Goal: Task Accomplishment & Management: Complete application form

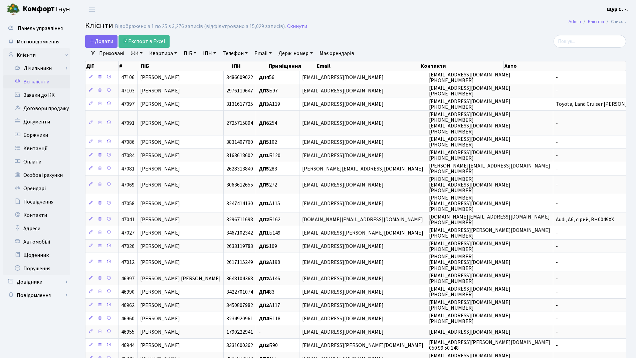
select select "25"
click at [165, 55] on link "Квартира" at bounding box center [163, 53] width 33 height 11
click at [151, 67] on input "148" at bounding box center [166, 66] width 39 height 13
type input "а148"
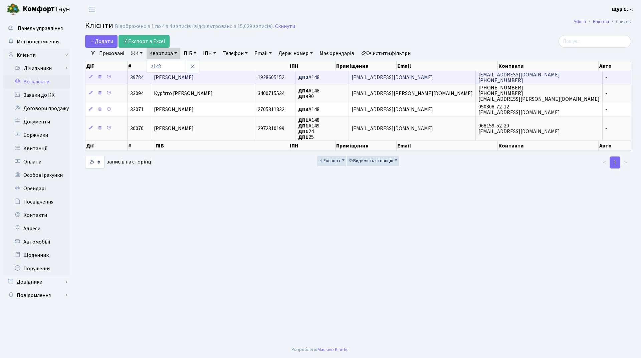
click at [231, 81] on td "Катунін Євген Іванович" at bounding box center [203, 77] width 104 height 13
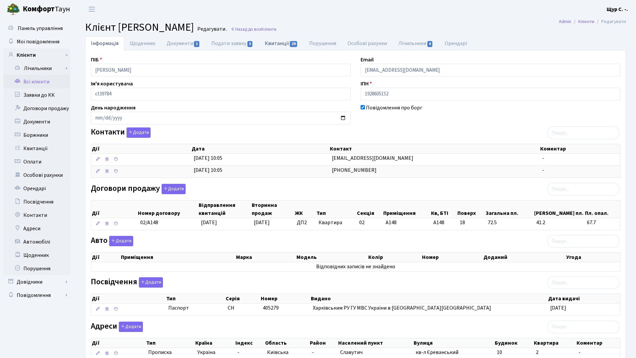
click at [274, 42] on link "Квитанції 29" at bounding box center [281, 43] width 44 height 14
select select "25"
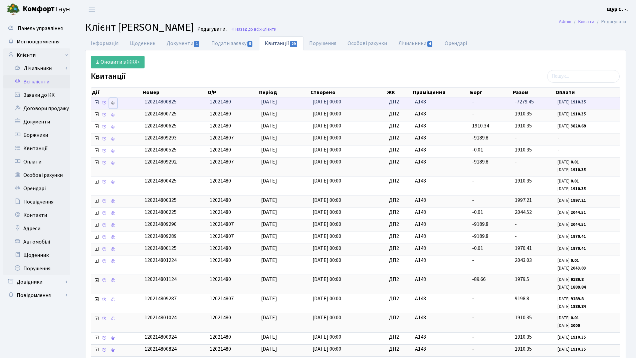
click at [114, 103] on icon at bounding box center [113, 102] width 5 height 5
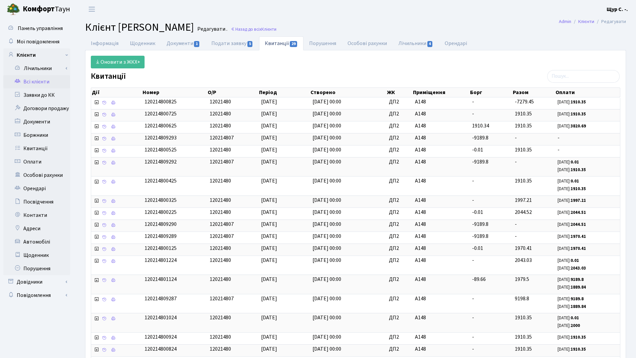
click at [44, 83] on link "Всі клієнти" at bounding box center [36, 81] width 67 height 13
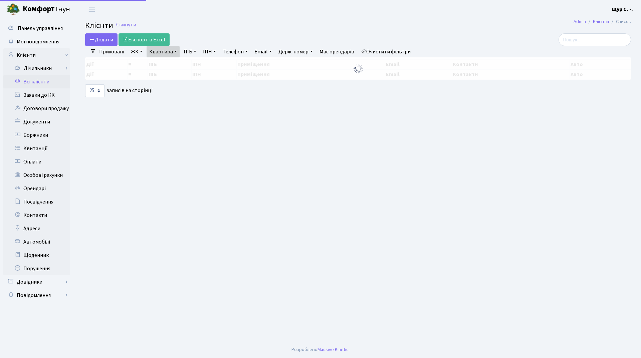
select select "25"
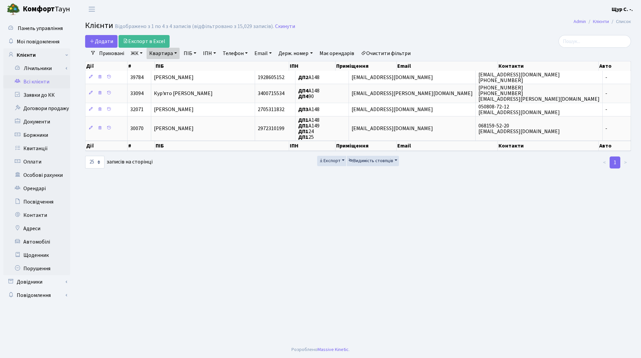
click at [383, 52] on link "Очистити фільтри" at bounding box center [385, 53] width 55 height 11
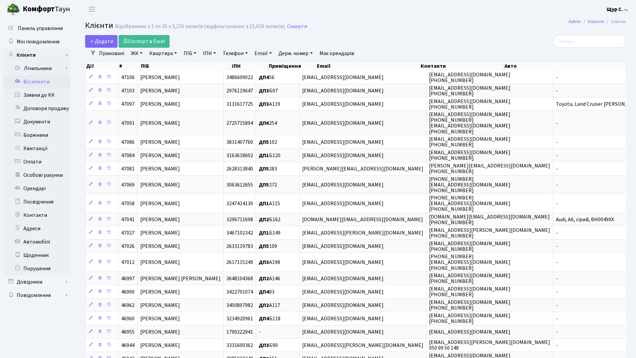
click at [155, 56] on link "Квартира" at bounding box center [163, 53] width 33 height 11
type input "262"
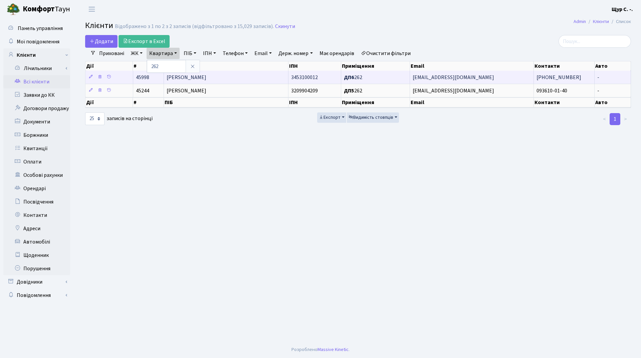
click at [206, 77] on span "Волинський Євгеній Олегович" at bounding box center [187, 77] width 40 height 7
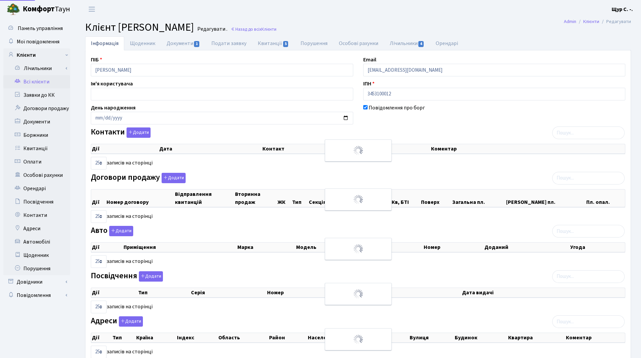
select select "25"
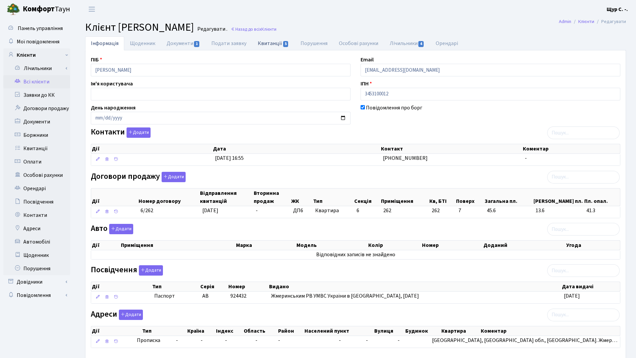
click at [266, 43] on link "Квитанції 5" at bounding box center [273, 43] width 42 height 14
select select "25"
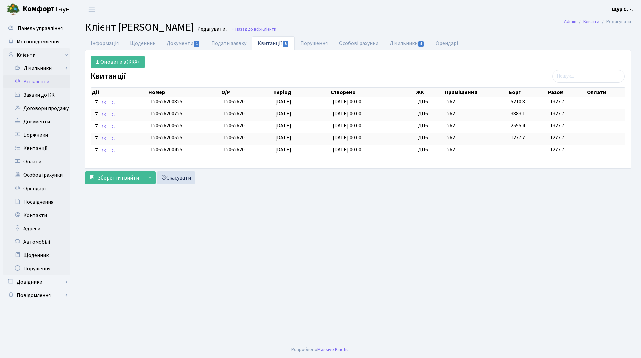
click at [32, 81] on link "Всі клієнти" at bounding box center [36, 81] width 67 height 13
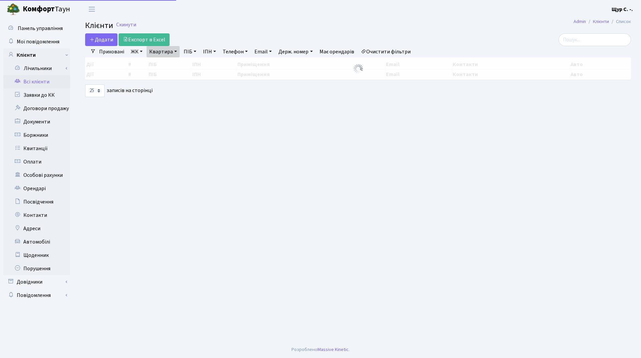
select select "25"
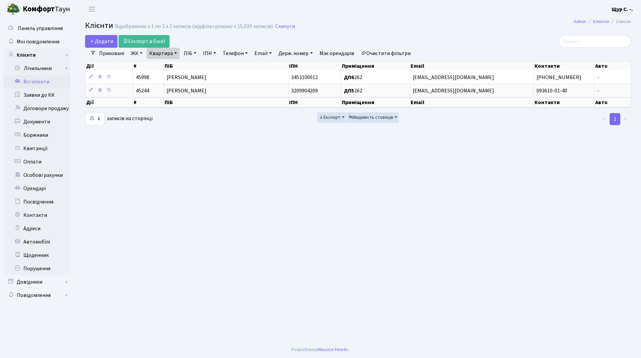
click at [393, 56] on link "Очистити фільтри" at bounding box center [385, 53] width 55 height 11
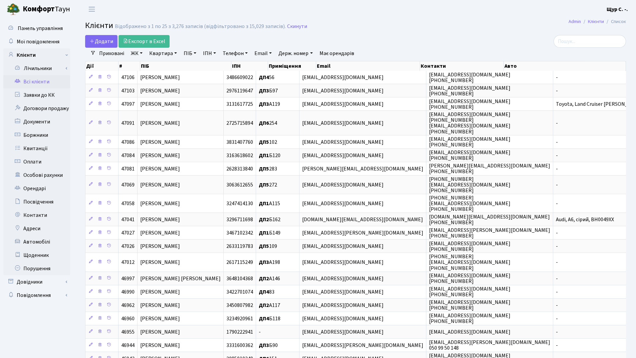
click at [163, 57] on link "Квартира" at bounding box center [163, 53] width 33 height 11
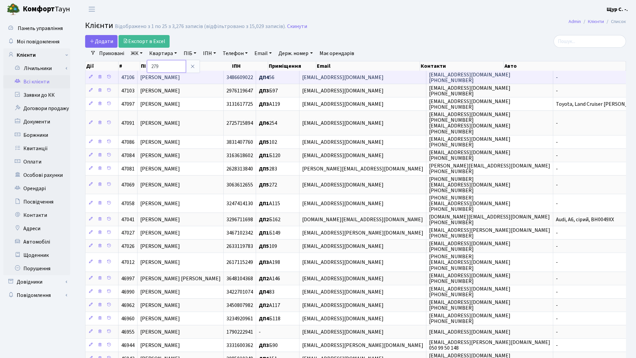
type input "279"
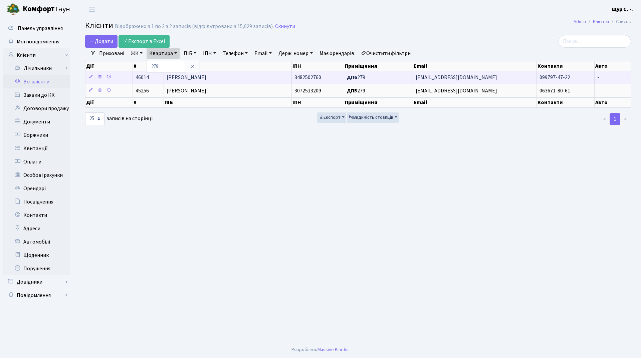
click at [206, 80] on span "[PERSON_NAME]" at bounding box center [187, 77] width 40 height 7
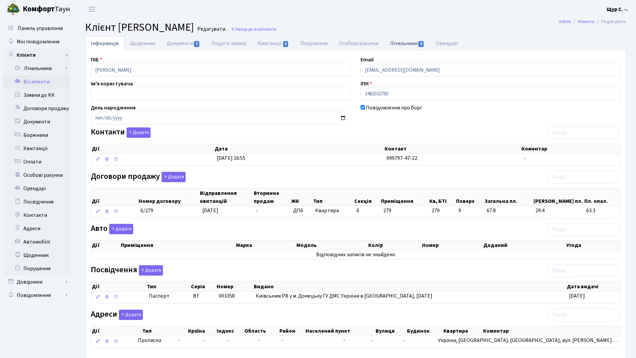
click at [399, 42] on link "Лічильники 4" at bounding box center [407, 43] width 46 height 14
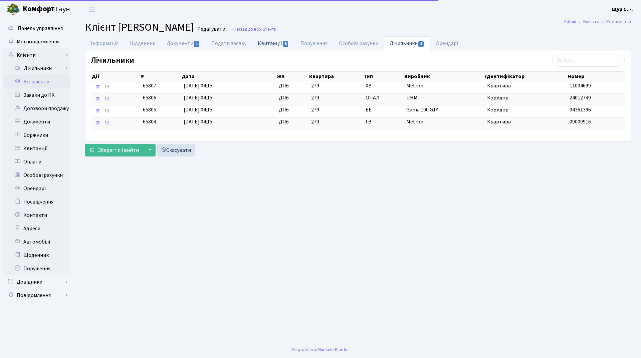
click at [270, 42] on link "Квитанції 5" at bounding box center [273, 43] width 42 height 14
select select "25"
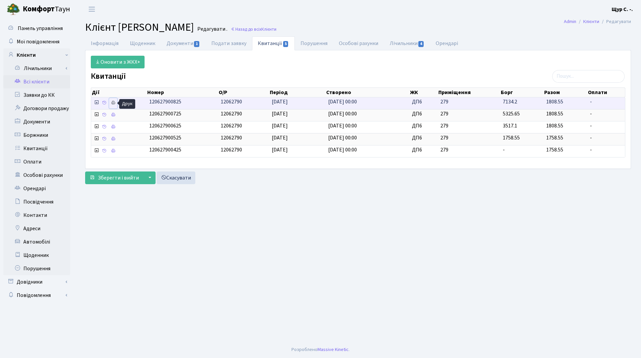
click at [113, 102] on icon at bounding box center [113, 102] width 5 height 5
click at [35, 83] on link "Всі клієнти" at bounding box center [36, 81] width 67 height 13
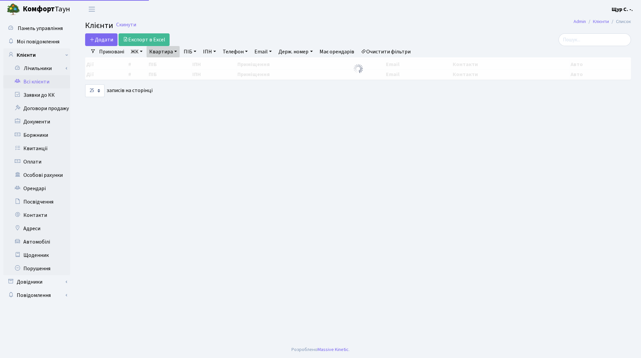
select select "25"
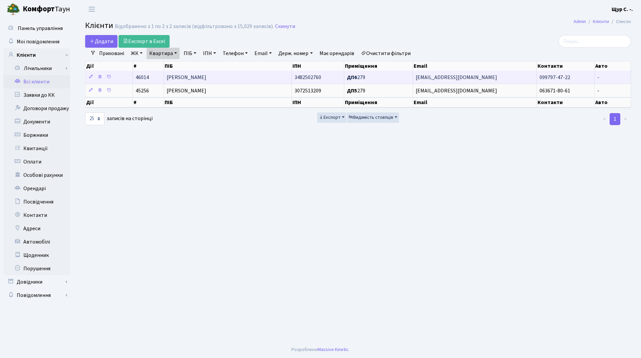
click at [206, 80] on span "[PERSON_NAME]" at bounding box center [187, 77] width 40 height 7
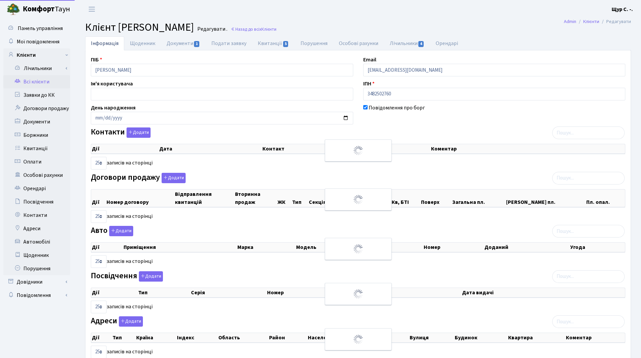
select select "25"
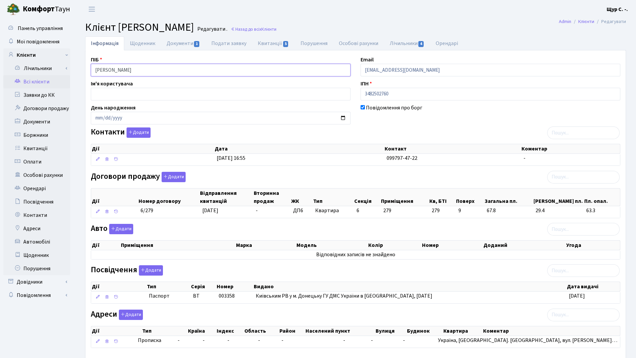
drag, startPoint x: 165, startPoint y: 67, endPoint x: 83, endPoint y: 69, distance: 82.2
click at [83, 69] on div "Інформація Щоденник Документи 1 Подати заявку Квитанції 5 Порушення Особові рах…" at bounding box center [355, 207] width 551 height 342
click at [180, 46] on link "Документи 1" at bounding box center [183, 43] width 45 height 14
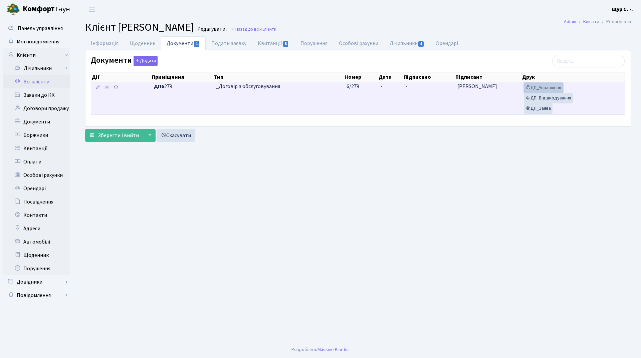
click at [541, 88] on link "ДП_Управління" at bounding box center [543, 88] width 39 height 10
click at [540, 110] on link "ДП_Заява" at bounding box center [538, 109] width 28 height 10
click at [560, 99] on link "ДП_Відшкодування" at bounding box center [548, 98] width 49 height 10
click at [557, 89] on link "ДП_Управління" at bounding box center [543, 88] width 39 height 10
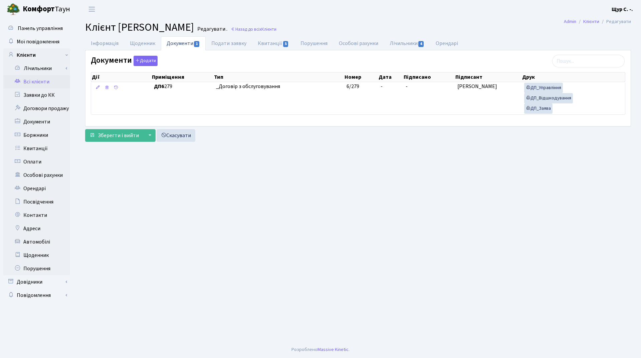
click at [37, 80] on link "Всі клієнти" at bounding box center [36, 81] width 67 height 13
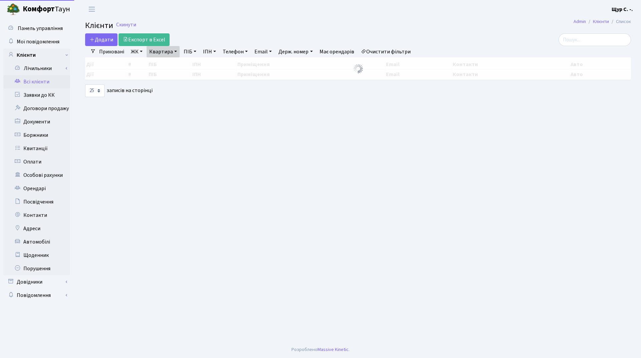
select select "25"
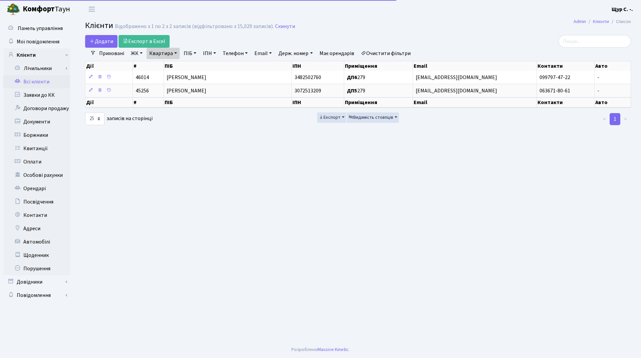
click at [381, 53] on link "Очистити фільтри" at bounding box center [385, 53] width 55 height 11
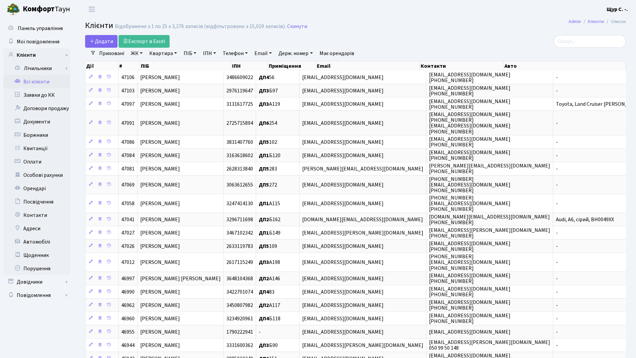
click at [160, 55] on link "Квартира" at bounding box center [163, 53] width 33 height 11
click at [41, 83] on link "Всі клієнти" at bounding box center [36, 81] width 67 height 13
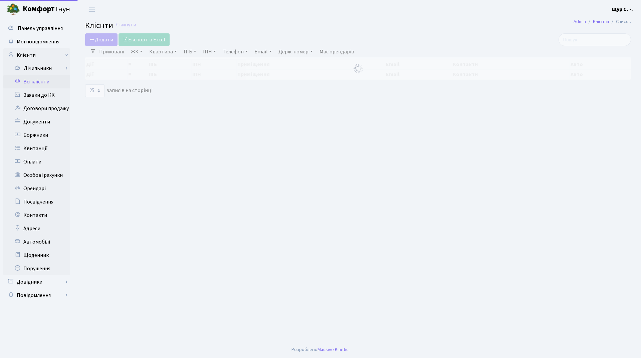
select select "25"
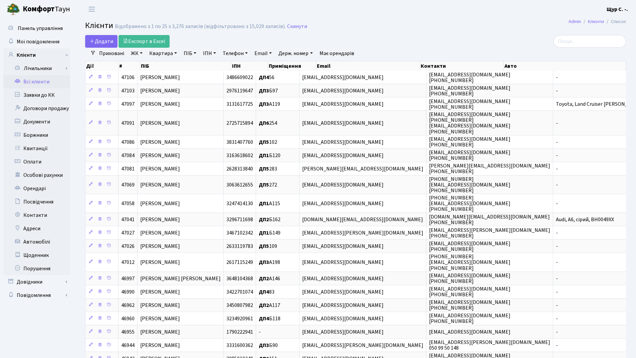
click at [156, 53] on link "Квартира" at bounding box center [163, 53] width 33 height 11
type input "279"
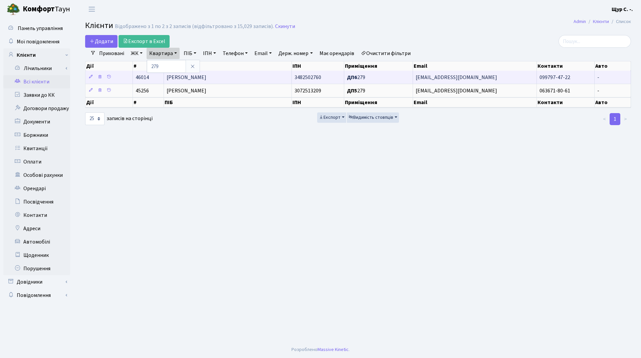
click at [206, 76] on span "Нішніанідзе [PERSON_NAME]" at bounding box center [187, 77] width 40 height 7
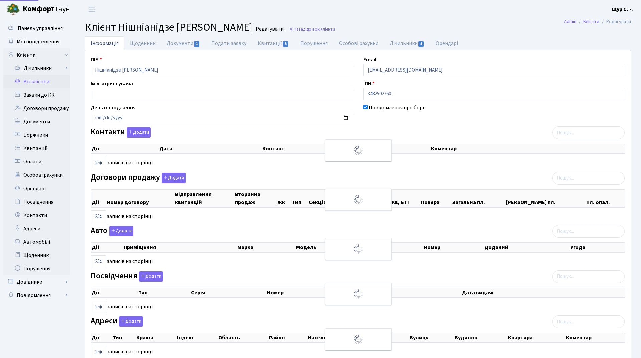
select select "25"
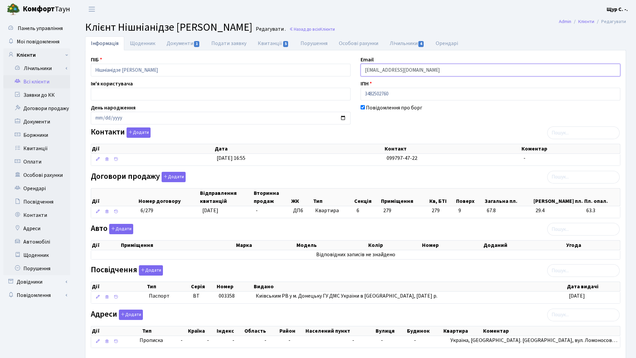
click at [446, 69] on input "[EMAIL_ADDRESS][DOMAIN_NAME]" at bounding box center [491, 70] width 260 height 13
type input "k"
type input "[PERSON_NAME][EMAIL_ADDRESS][DOMAIN_NAME]"
click at [242, 80] on div "Ім'я користувача" at bounding box center [221, 90] width 270 height 21
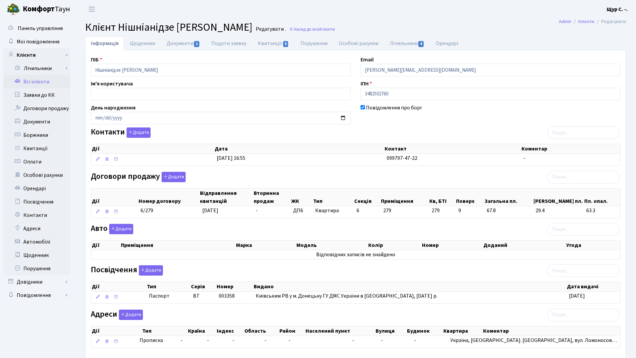
scroll to position [37, 0]
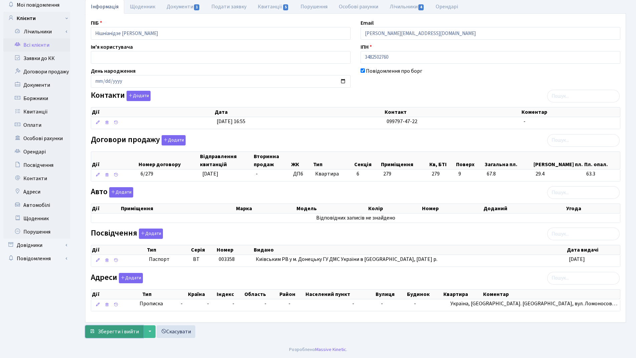
click at [126, 334] on span "Зберегти і вийти" at bounding box center [118, 331] width 41 height 7
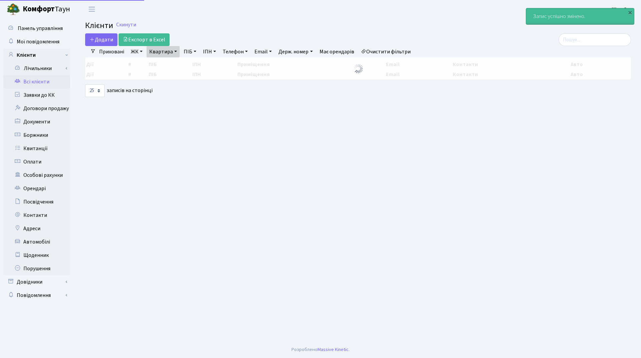
select select "25"
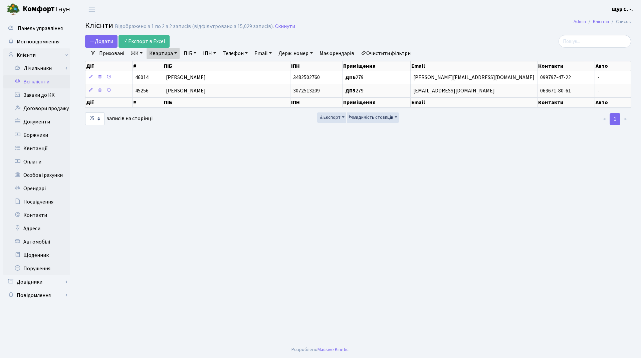
click at [394, 55] on link "Очистити фільтри" at bounding box center [385, 53] width 55 height 11
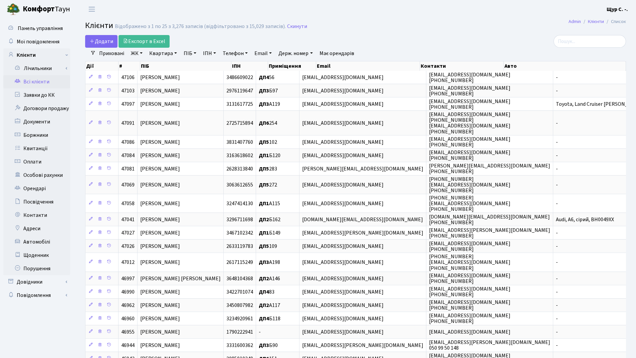
click at [154, 55] on link "Квартира" at bounding box center [163, 53] width 33 height 11
type input ","
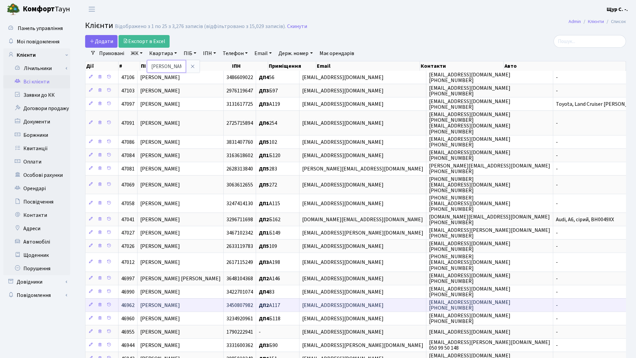
type input "білан"
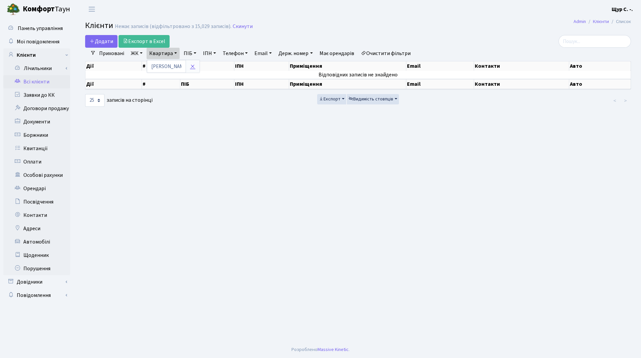
click at [196, 68] on link at bounding box center [193, 66] width 14 height 13
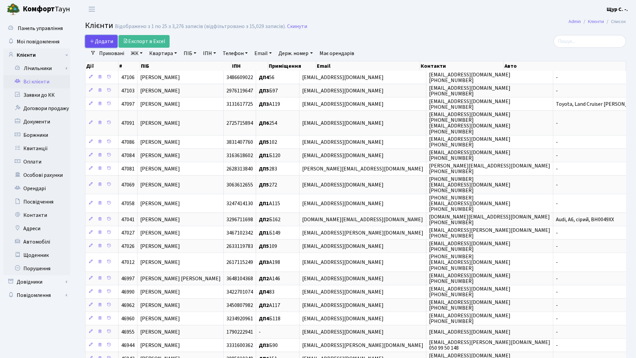
click at [110, 43] on span "Додати" at bounding box center [101, 41] width 24 height 7
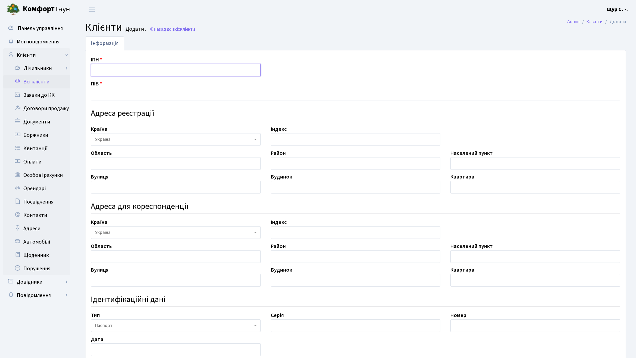
click at [131, 68] on input "text" at bounding box center [176, 70] width 170 height 13
type input "3890800748"
click at [172, 93] on input "text" at bounding box center [356, 94] width 530 height 13
type input "Білан Дарина Олексіївна"
click at [119, 188] on input "text" at bounding box center [176, 187] width 170 height 13
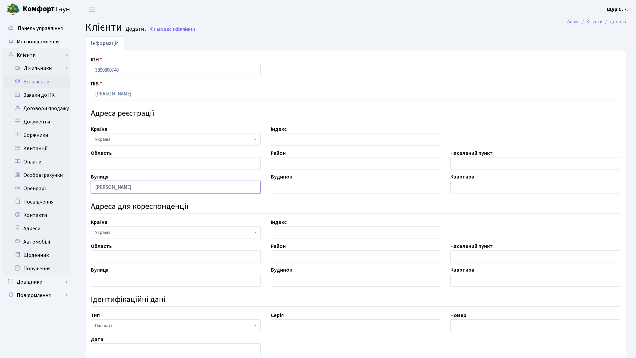
type input "Олександра Олеся"
click at [316, 186] on input "text" at bounding box center [356, 187] width 170 height 13
type input "4"
click at [503, 163] on input "text" at bounding box center [535, 163] width 170 height 13
click at [483, 186] on input "text" at bounding box center [535, 187] width 170 height 13
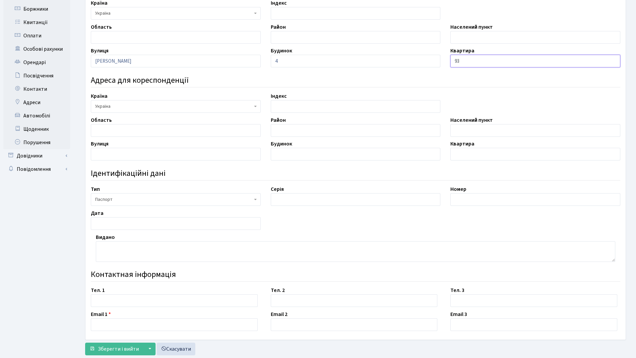
scroll to position [134, 0]
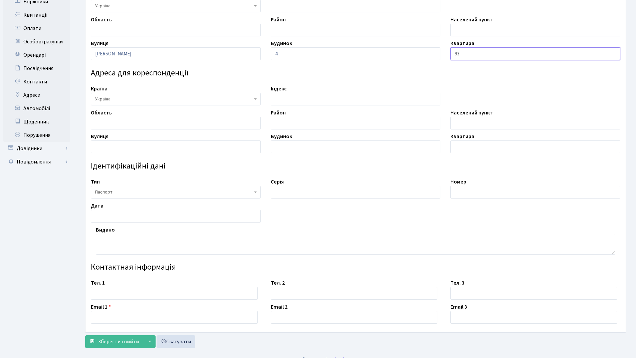
type input "93"
click at [465, 191] on input "text" at bounding box center [535, 192] width 170 height 13
type input "010852724"
click at [146, 216] on input "text" at bounding box center [176, 216] width 170 height 13
type input "[DATE]"
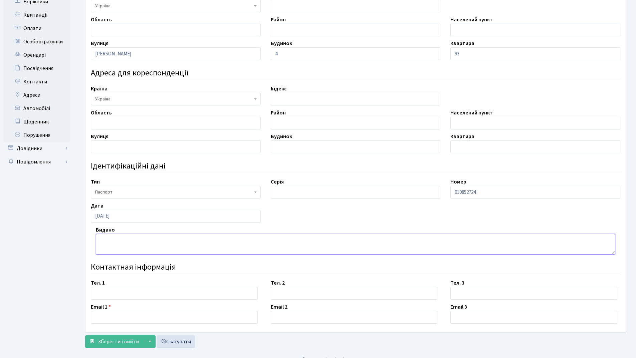
click at [127, 242] on textarea at bounding box center [356, 244] width 520 height 21
type textarea "8012"
click at [144, 297] on input "text" at bounding box center [174, 293] width 167 height 13
type input "097-682-45-72"
click at [140, 316] on input "text" at bounding box center [174, 317] width 167 height 13
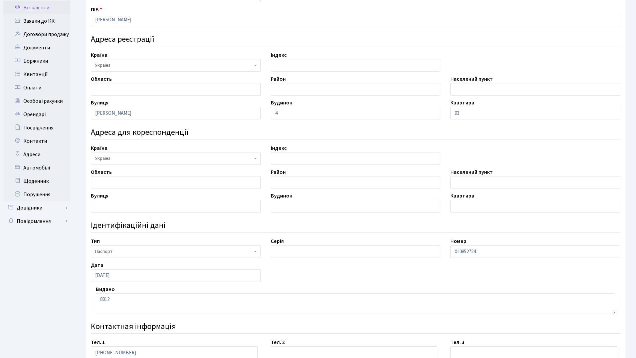
scroll to position [33, 0]
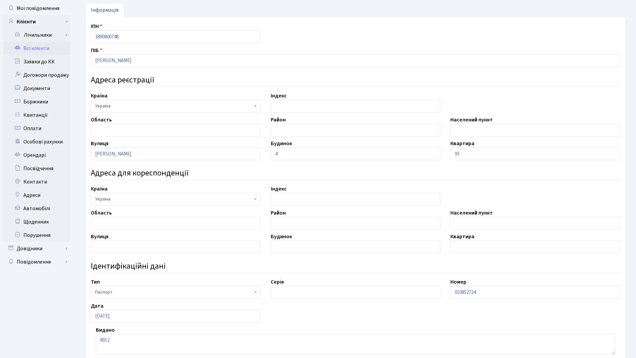
type input "irinka.bil1107@gmail.com"
click at [333, 292] on input "text" at bounding box center [356, 292] width 170 height 13
click at [50, 48] on link "Всі клієнти" at bounding box center [36, 48] width 67 height 13
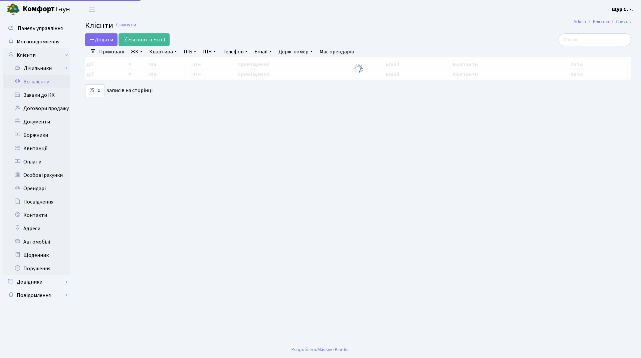
select select "25"
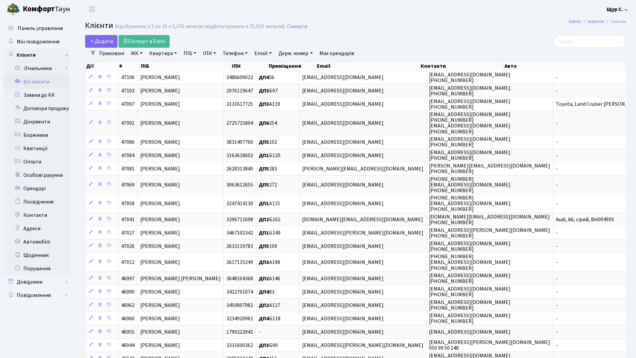
click at [156, 54] on link "Квартира" at bounding box center [163, 53] width 33 height 11
type input "11"
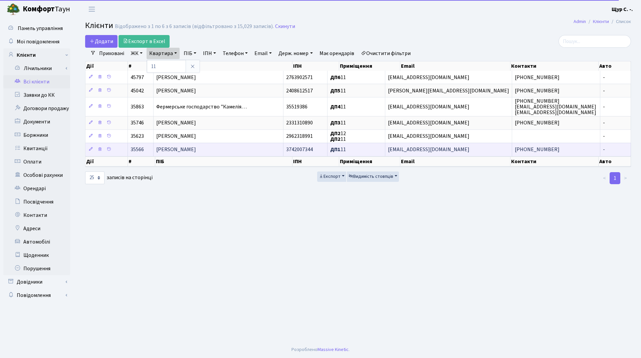
click at [196, 150] on span "[PERSON_NAME]" at bounding box center [176, 149] width 40 height 7
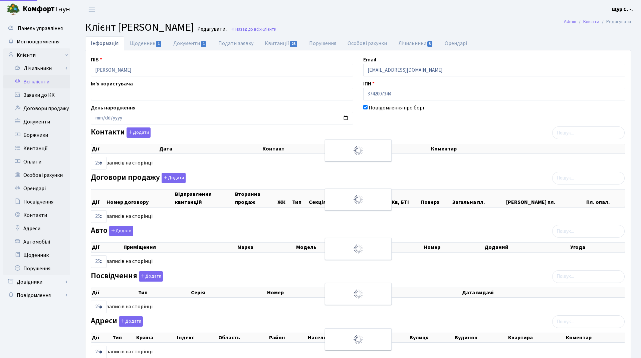
select select "25"
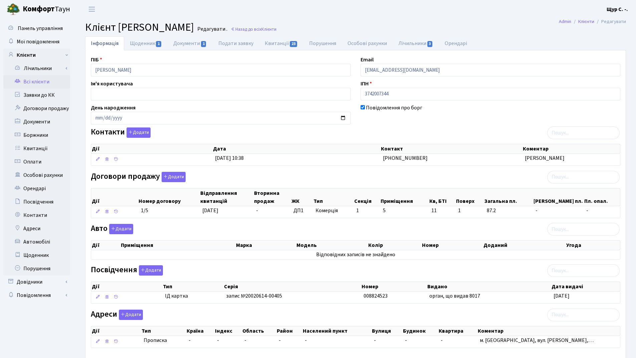
scroll to position [33, 0]
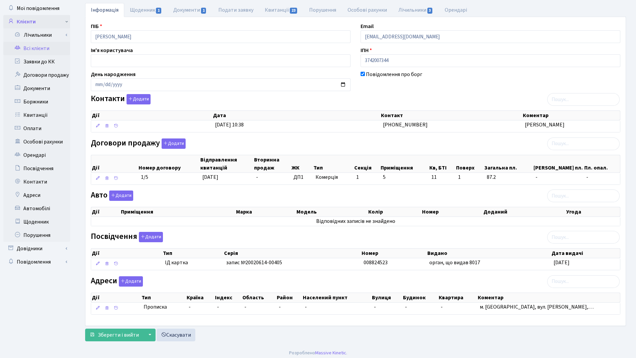
click at [30, 22] on link "Клієнти" at bounding box center [36, 21] width 67 height 13
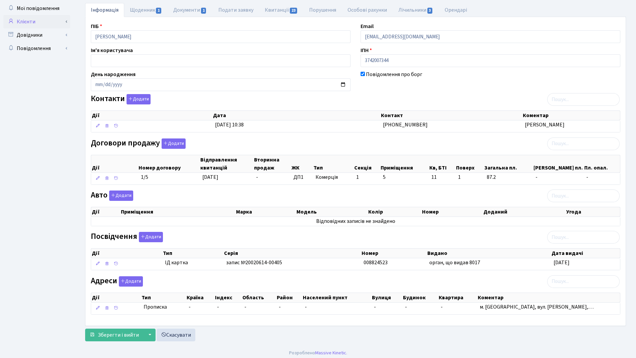
click at [30, 22] on link "Клієнти" at bounding box center [36, 21] width 67 height 13
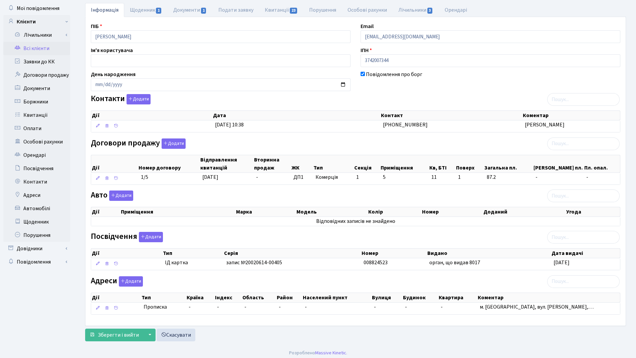
click at [37, 49] on link "Всі клієнти" at bounding box center [36, 48] width 67 height 13
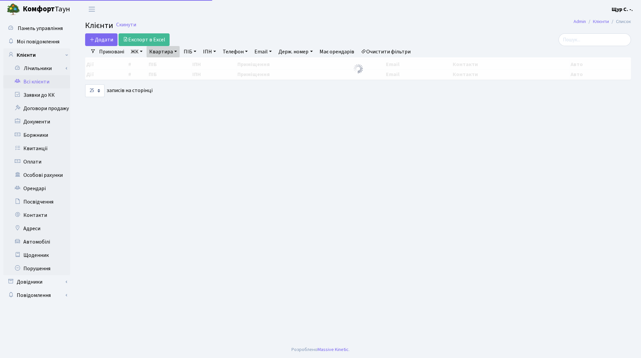
select select "25"
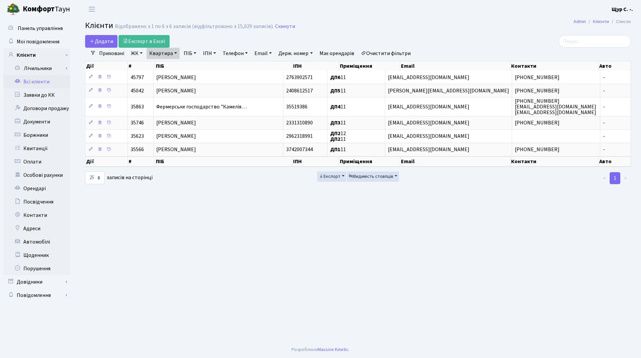
click at [382, 53] on link "Очистити фільтри" at bounding box center [385, 53] width 55 height 11
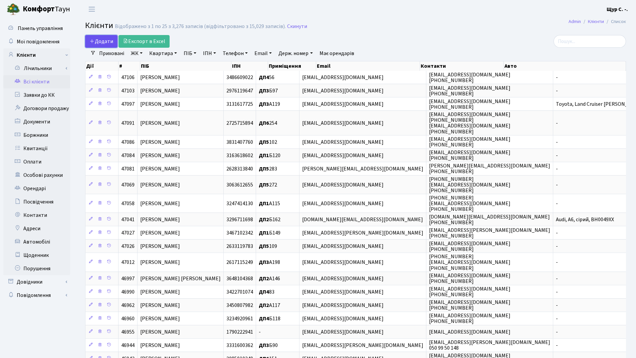
click at [107, 42] on span "Додати" at bounding box center [101, 41] width 24 height 7
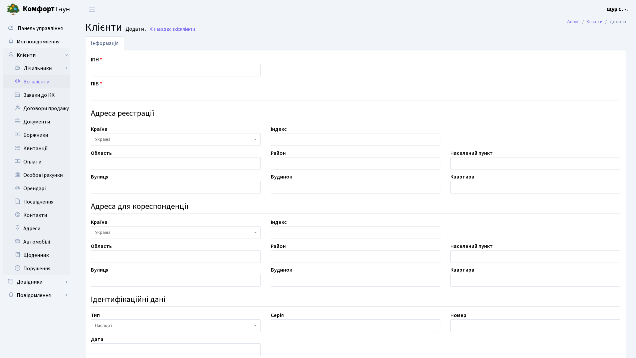
click at [40, 83] on link "Всі клієнти" at bounding box center [36, 81] width 67 height 13
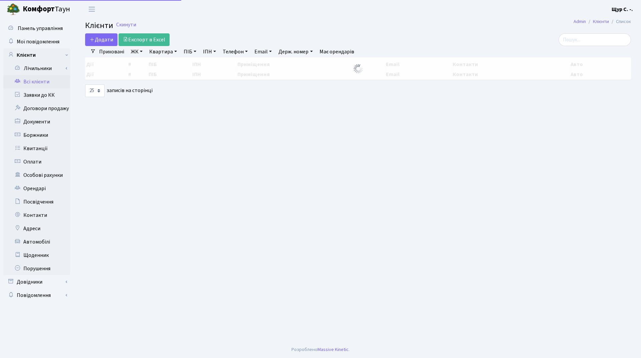
select select "25"
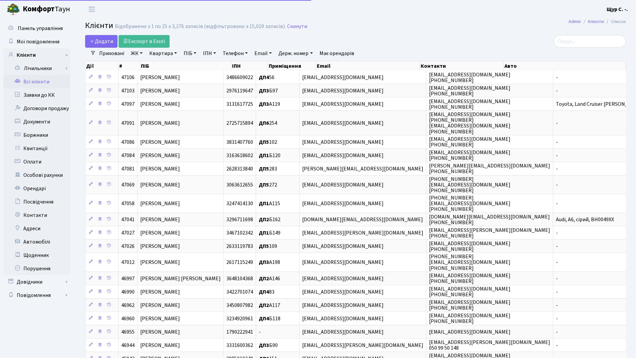
click at [158, 53] on link "Квартира" at bounding box center [163, 53] width 33 height 11
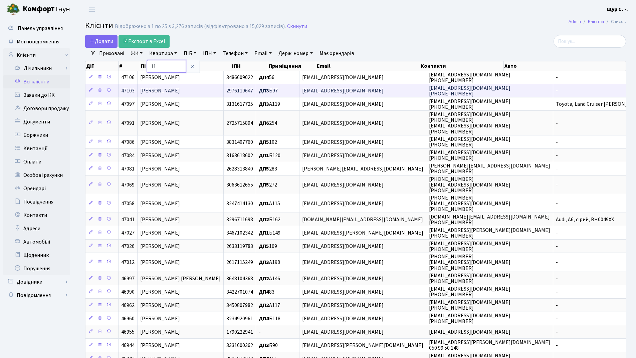
type input "11"
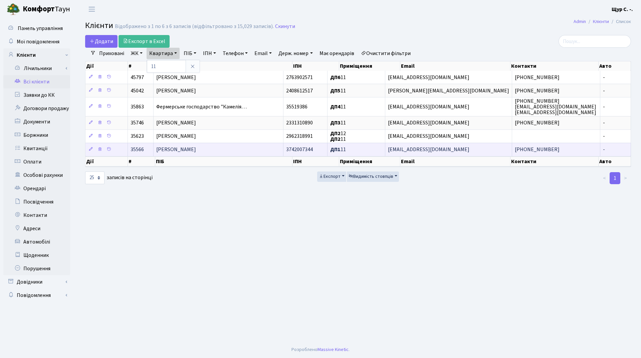
click at [196, 148] on span "Гросс Поліна Олегівна" at bounding box center [176, 149] width 40 height 7
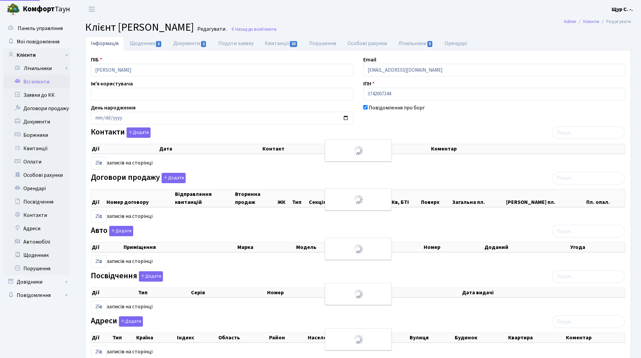
select select "25"
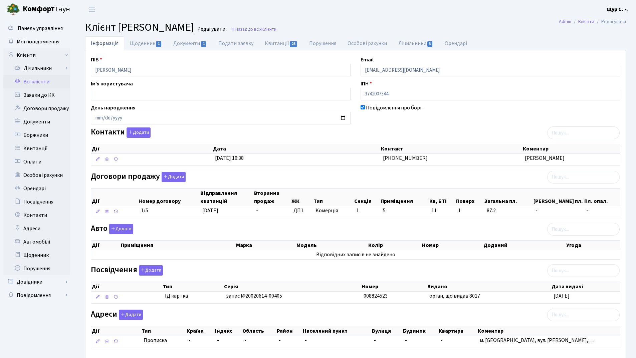
click at [42, 80] on link "Всі клієнти" at bounding box center [36, 81] width 67 height 13
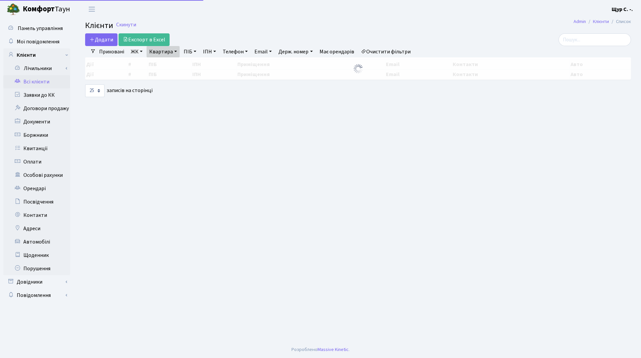
select select "25"
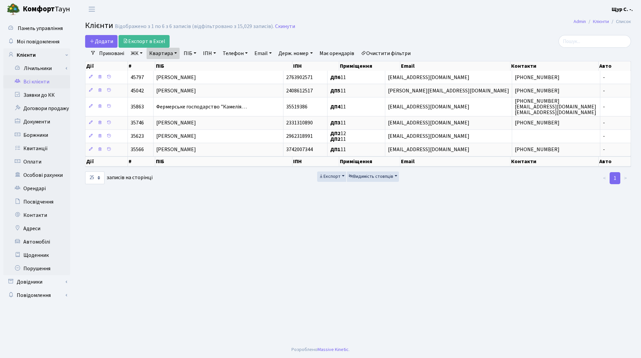
click at [394, 53] on link "Очистити фільтри" at bounding box center [385, 53] width 55 height 11
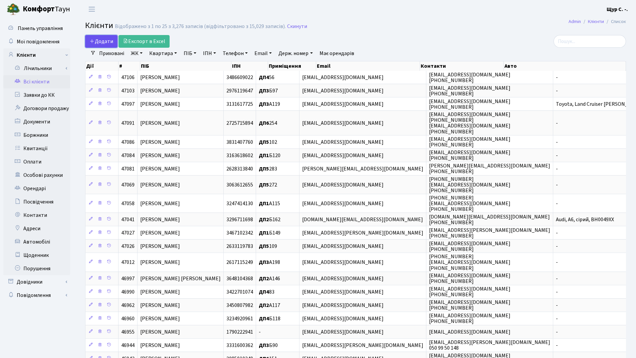
click at [98, 40] on span "Додати" at bounding box center [101, 41] width 24 height 7
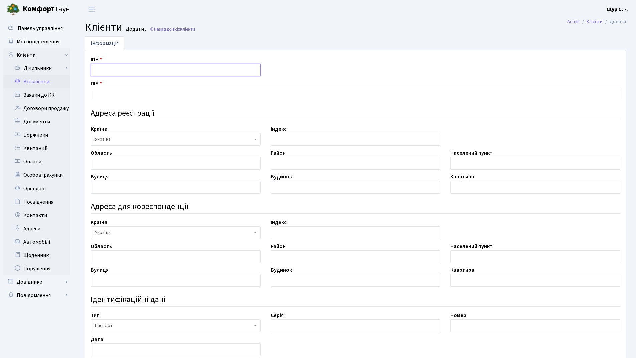
click at [127, 73] on input "text" at bounding box center [176, 70] width 170 height 13
type input "3890800748"
click at [129, 93] on input "text" at bounding box center [356, 94] width 530 height 13
type input "[PERSON_NAME]"
click at [170, 184] on input "text" at bounding box center [176, 187] width 170 height 13
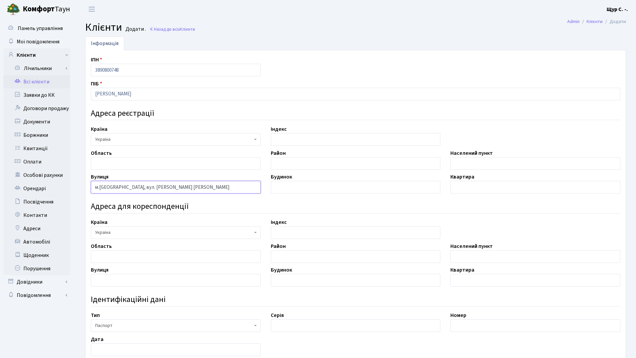
type input "м.Київ, вул. Олександра Олеся"
click at [291, 185] on input "text" at bounding box center [356, 187] width 170 height 13
type input "4"
click at [488, 189] on input "text" at bounding box center [535, 187] width 170 height 13
type input "93"
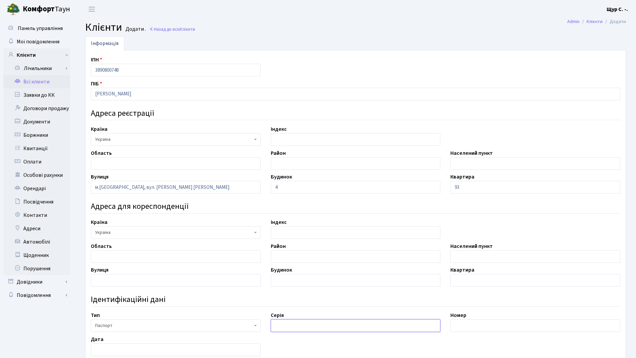
click at [322, 326] on input "text" at bounding box center [356, 326] width 170 height 13
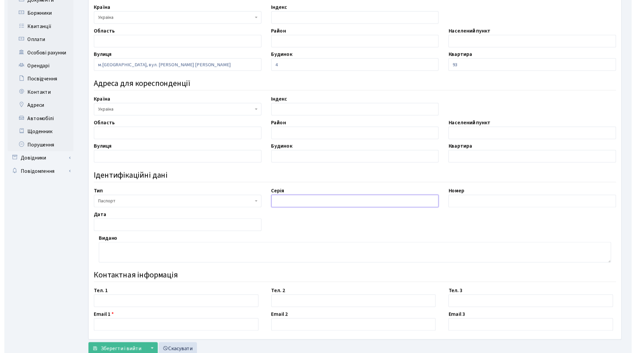
scroll to position [134, 0]
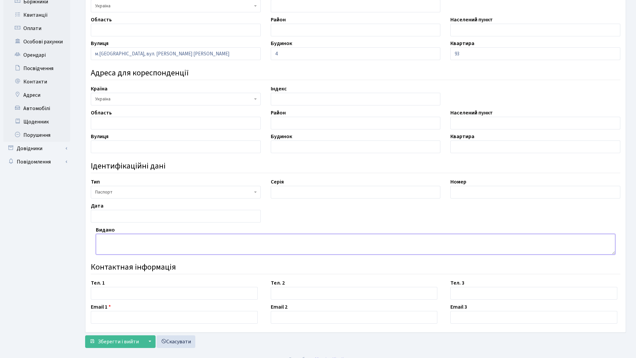
click at [104, 243] on textarea at bounding box center [356, 244] width 520 height 21
type textarea "видано органом 8012"
click at [519, 188] on input "text" at bounding box center [535, 192] width 170 height 13
type input "010852724"
click at [319, 194] on input "text" at bounding box center [356, 192] width 170 height 13
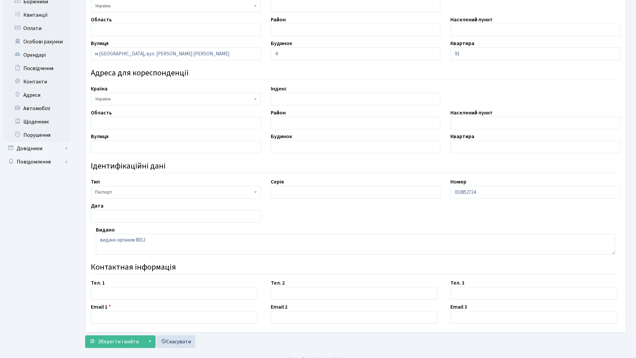
click at [255, 195] on span at bounding box center [255, 192] width 1 height 13
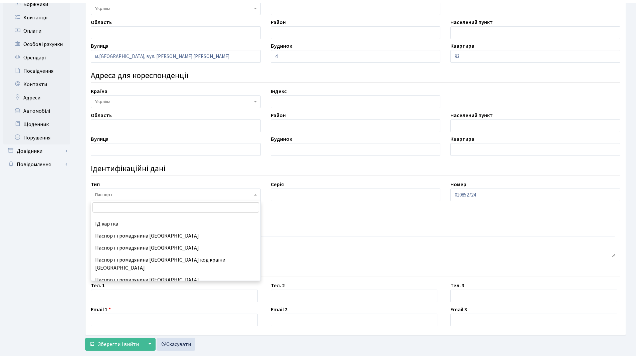
scroll to position [88, 0]
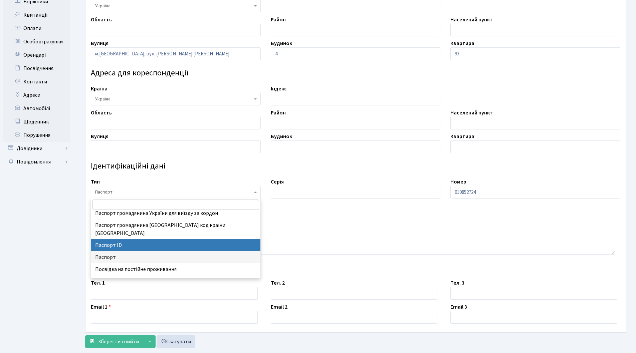
select select "34"
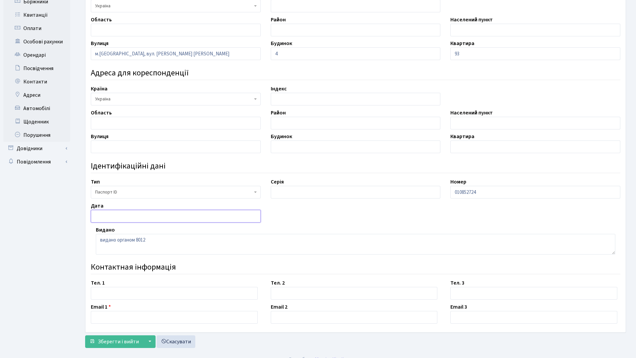
click at [200, 217] on input "text" at bounding box center [176, 216] width 170 height 13
type input "24.07.2024"
click at [332, 194] on input "text" at bounding box center [356, 192] width 170 height 13
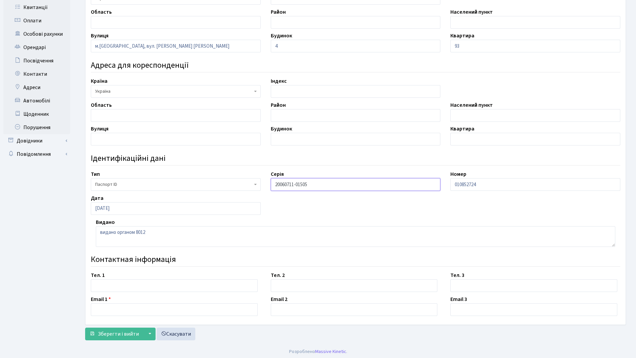
scroll to position [143, 0]
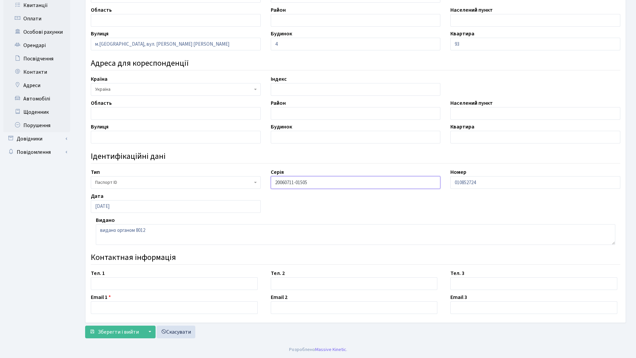
type input "20060711-01505"
click at [170, 285] on input "text" at bounding box center [174, 283] width 167 height 13
type input "[PHONE_NUMBER]"
click at [142, 312] on input "text" at bounding box center [174, 307] width 167 height 13
type input "s"
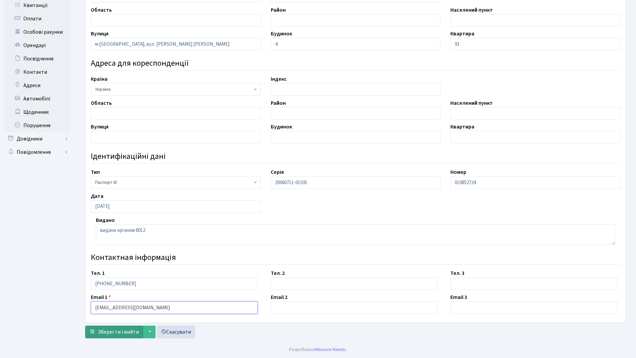
type input "[EMAIL_ADDRESS][DOMAIN_NAME]"
click at [129, 334] on span "Зберегти і вийти" at bounding box center [118, 332] width 41 height 7
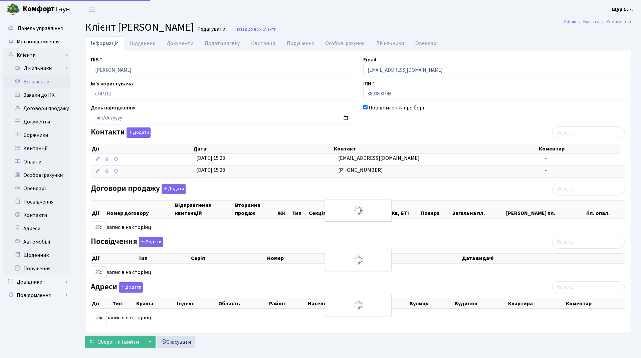
select select "25"
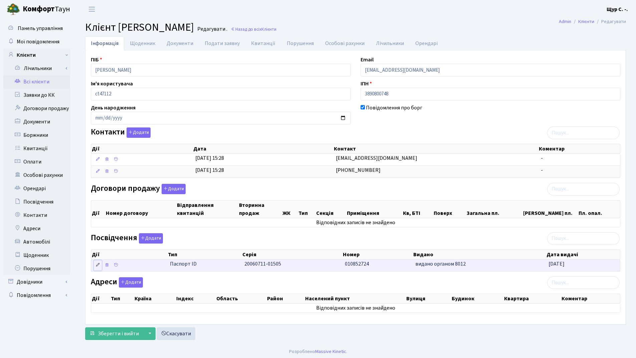
click at [95, 266] on link at bounding box center [98, 265] width 8 height 10
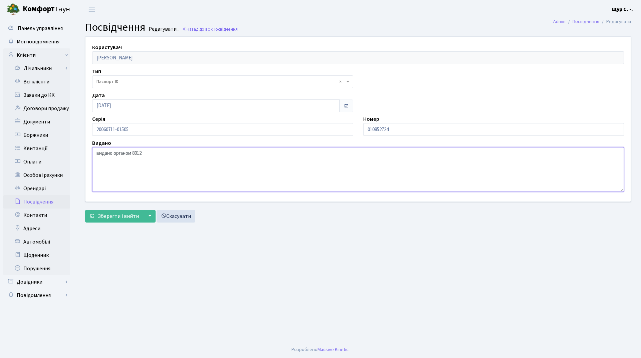
click at [112, 154] on textarea "видано органом 8012" at bounding box center [358, 169] width 532 height 45
type textarea "виданий органом 8012"
click at [129, 218] on span "Зберегти і вийти" at bounding box center [118, 216] width 41 height 7
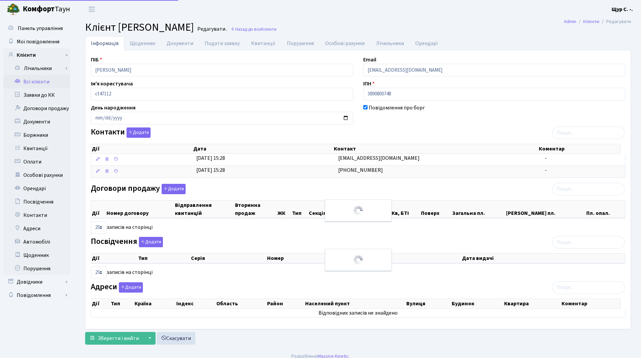
select select "25"
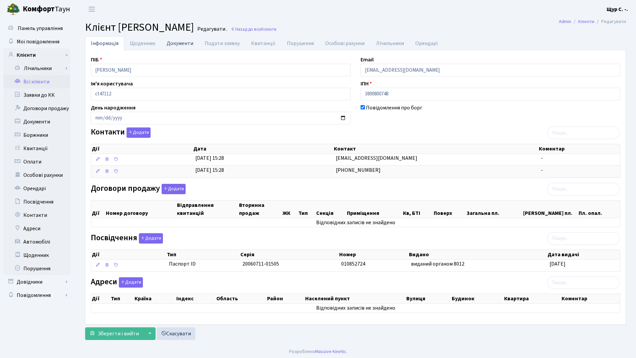
click at [178, 45] on link "Документи" at bounding box center [180, 43] width 38 height 14
select select "25"
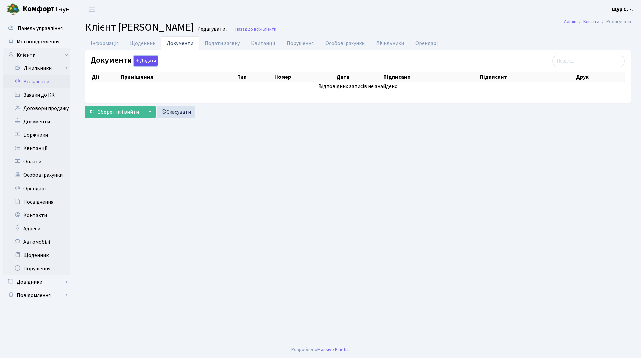
click at [144, 61] on button "Додати" at bounding box center [146, 61] width 24 height 10
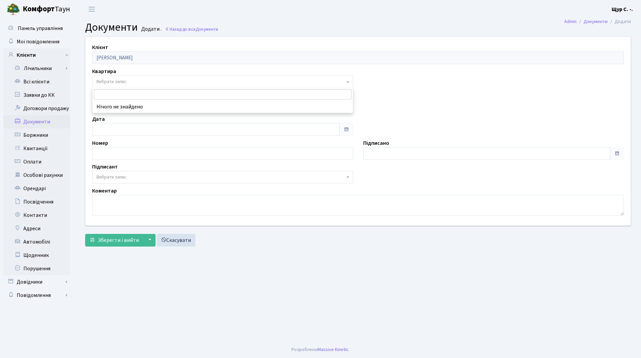
click at [327, 83] on span "Вибрати запис" at bounding box center [220, 81] width 248 height 7
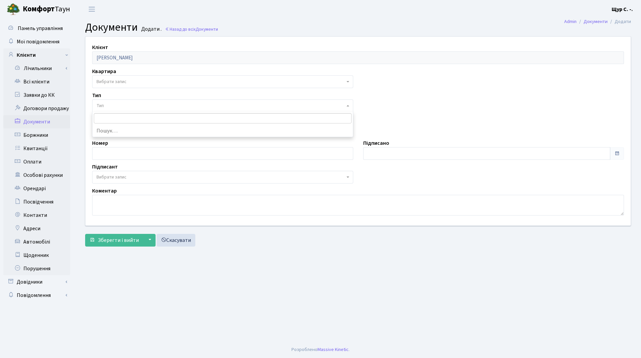
click at [190, 104] on span "Тип" at bounding box center [220, 106] width 248 height 7
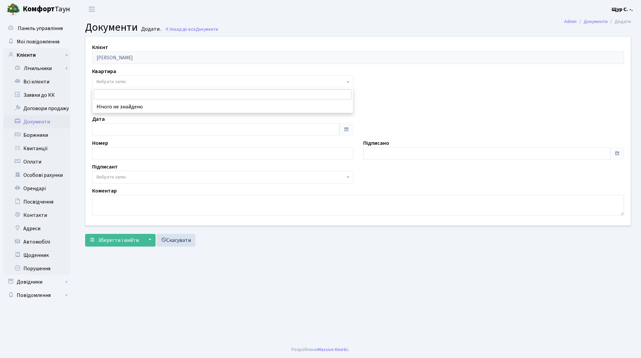
click at [105, 82] on span "Вибрати запис" at bounding box center [111, 81] width 30 height 7
click at [182, 244] on link "Скасувати" at bounding box center [176, 240] width 39 height 13
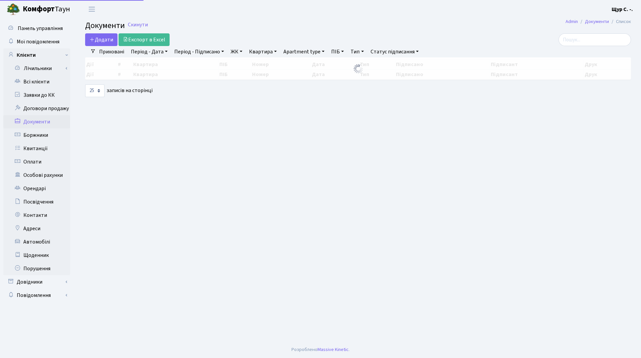
select select "25"
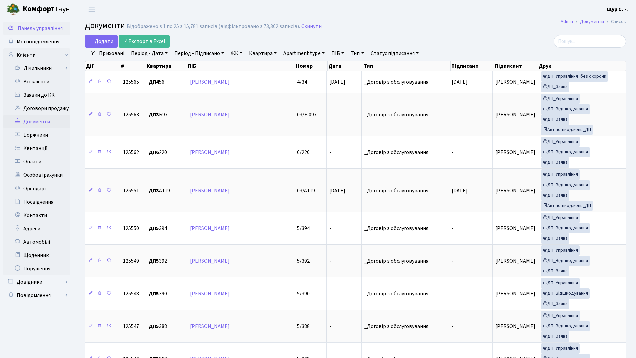
click at [30, 29] on span "Панель управління" at bounding box center [40, 28] width 45 height 7
click at [25, 52] on link "Клієнти" at bounding box center [36, 54] width 67 height 13
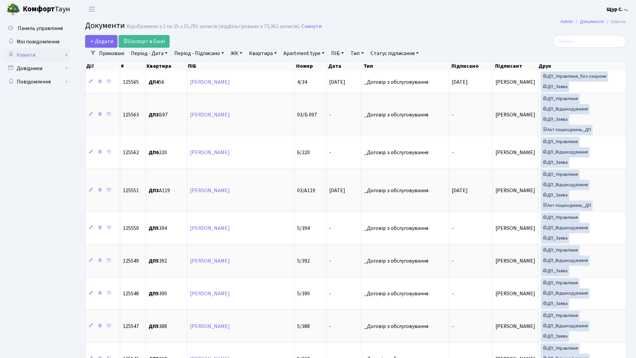
click at [20, 57] on link "Клієнти" at bounding box center [36, 54] width 67 height 13
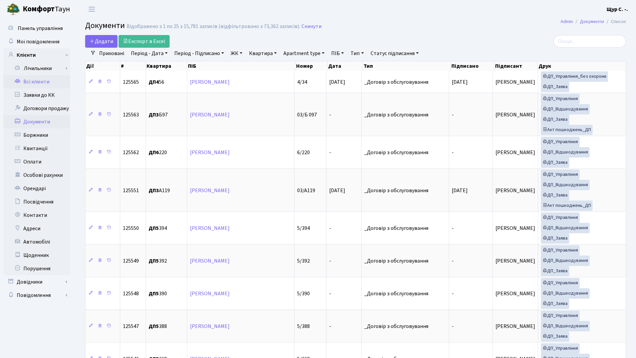
click at [44, 81] on link "Всі клієнти" at bounding box center [36, 81] width 67 height 13
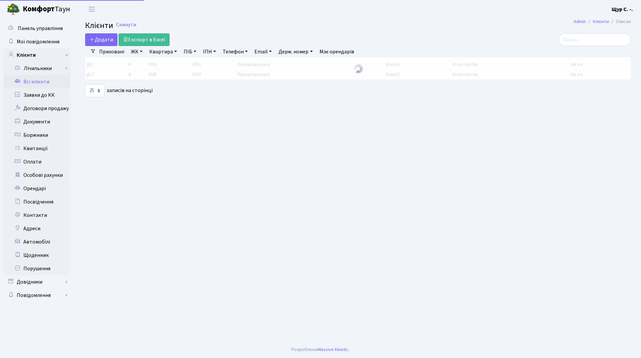
select select "25"
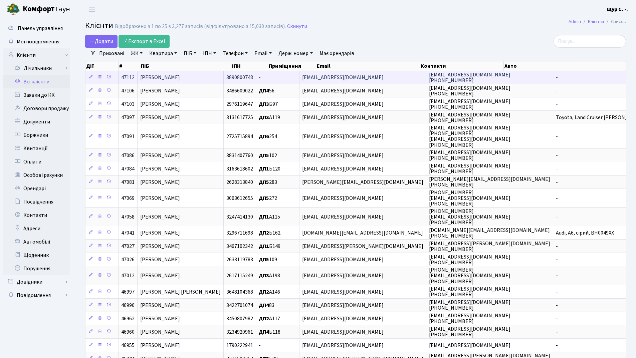
click at [180, 80] on span "[PERSON_NAME]" at bounding box center [160, 77] width 40 height 7
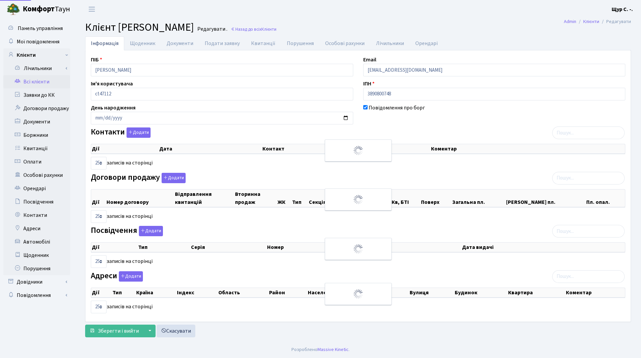
select select "25"
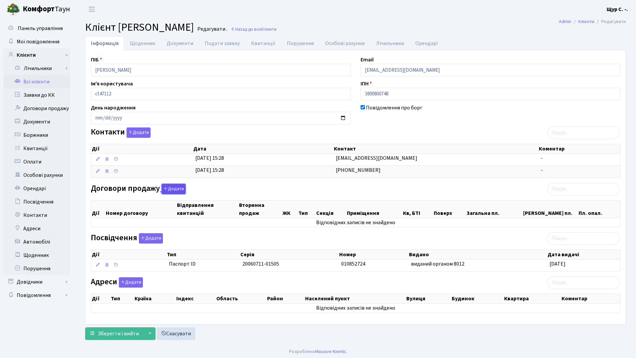
click at [177, 189] on button "Додати" at bounding box center [174, 189] width 24 height 10
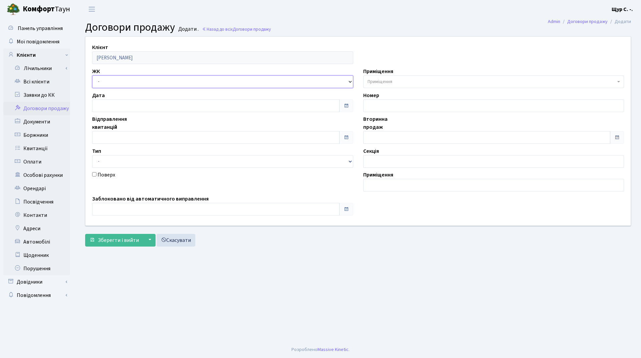
click at [346, 82] on select "- ДП1, вул. Некрасова, 10а ДП2, вул. Некрасова, 12а ДП3, вул. Некрасова, 10 ДП4…" at bounding box center [222, 81] width 261 height 13
select select "341"
click at [92, 75] on select "- ДП1, вул. Некрасова, 10а ДП2, вул. Некрасова, 12а ДП3, вул. Некрасова, 10 ДП4…" at bounding box center [222, 81] width 261 height 13
select select
click at [351, 162] on select "- Квартира Комерція Нежитлове Паркінг П1001" at bounding box center [222, 161] width 261 height 13
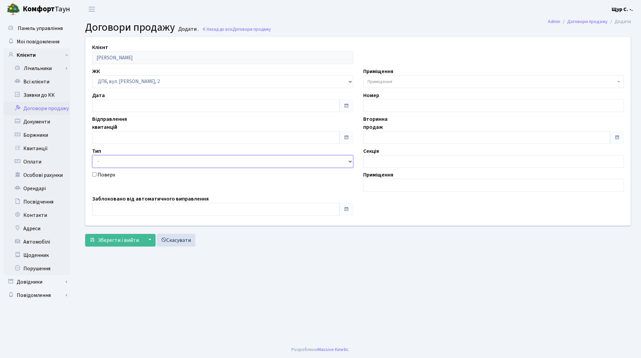
select select "269"
click at [92, 155] on select "- Квартира Комерція Нежитлове Паркінг П1001" at bounding box center [222, 161] width 261 height 13
click at [392, 84] on span "Приміщення" at bounding box center [380, 81] width 25 height 7
click at [618, 79] on span "Приміщення" at bounding box center [493, 81] width 261 height 13
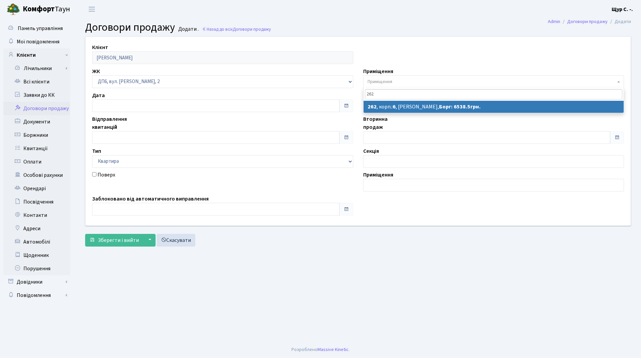
type input "262"
select select "46756"
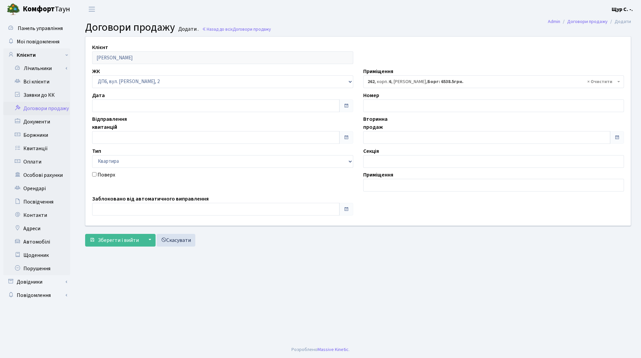
click at [347, 137] on span at bounding box center [346, 137] width 5 height 5
click at [334, 135] on input "text" at bounding box center [215, 137] width 247 height 13
click at [101, 42] on th "«" at bounding box center [99, 44] width 10 height 10
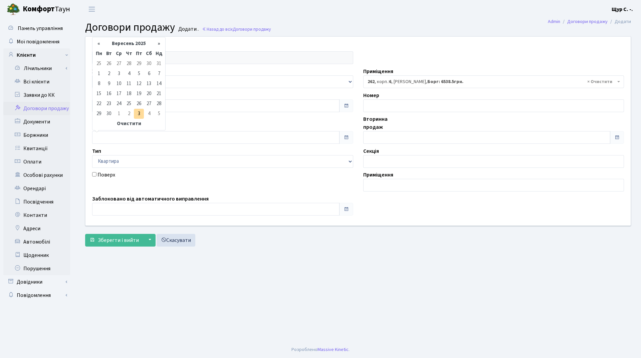
click at [101, 42] on th "«" at bounding box center [99, 44] width 10 height 10
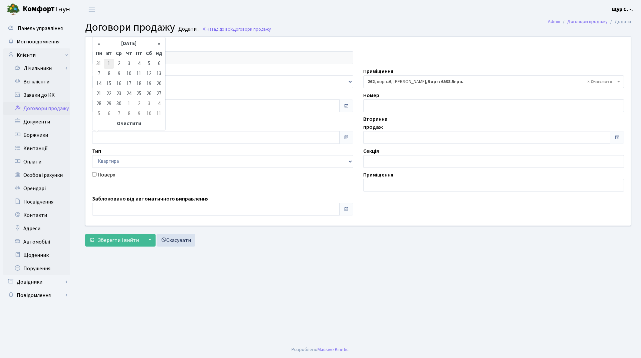
click at [110, 67] on td "1" at bounding box center [109, 64] width 10 height 10
type input "01.04.2025"
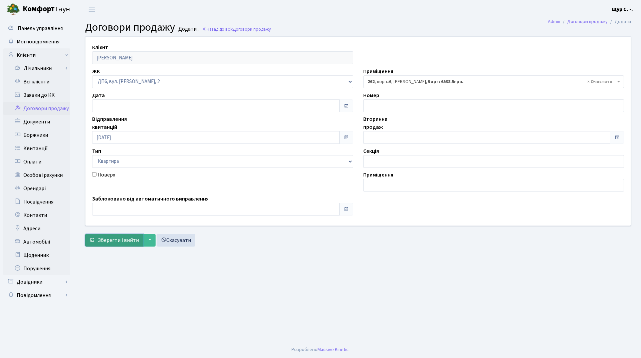
click at [99, 241] on span "Зберегти і вийти" at bounding box center [118, 240] width 41 height 7
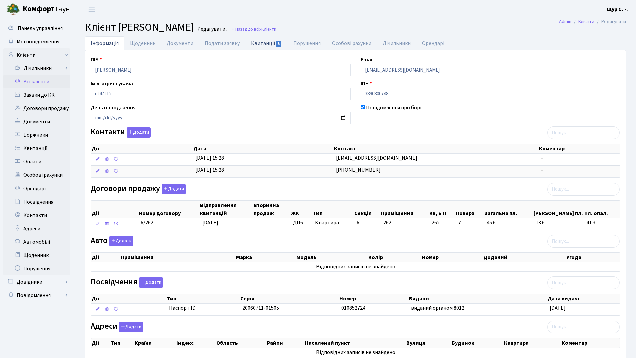
click at [262, 44] on link "Квитанції 5" at bounding box center [266, 43] width 42 height 14
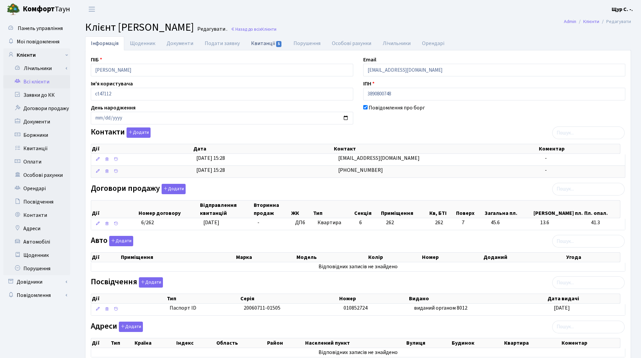
select select "25"
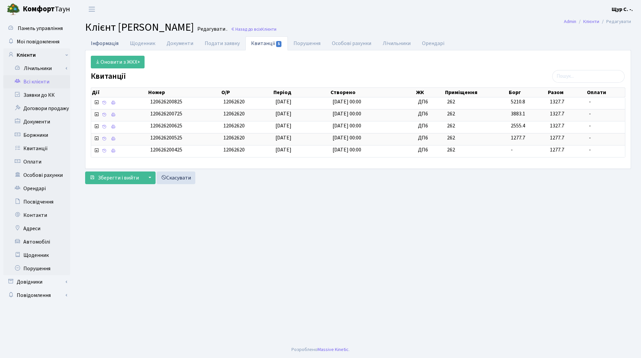
click at [112, 43] on link "Інформація" at bounding box center [104, 43] width 39 height 14
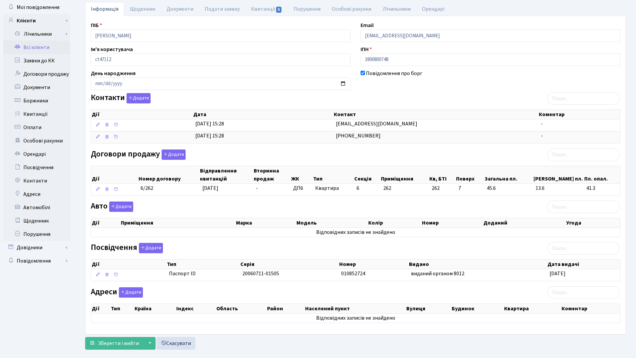
scroll to position [46, 0]
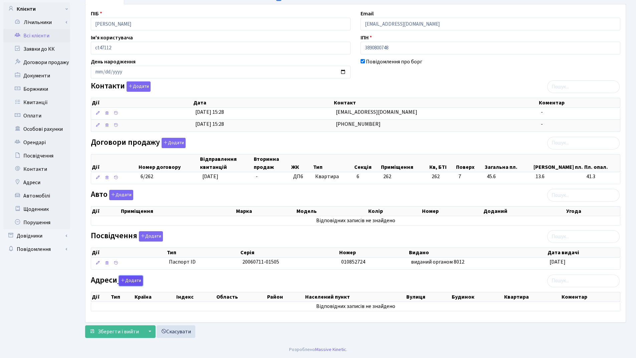
click at [137, 281] on button "Додати" at bounding box center [131, 281] width 24 height 10
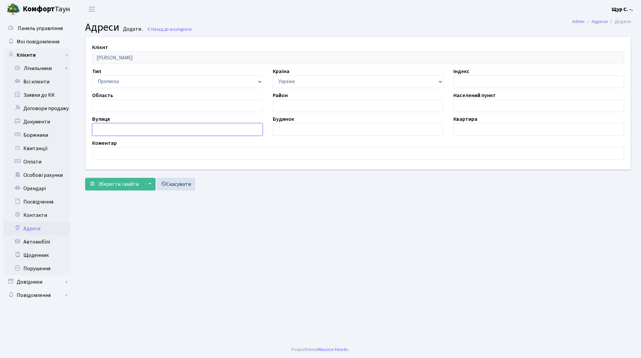
click at [126, 130] on input "text" at bounding box center [177, 129] width 171 height 13
click at [132, 104] on input "text" at bounding box center [177, 105] width 171 height 13
click at [490, 104] on input "text" at bounding box center [538, 105] width 171 height 13
type input "[GEOGRAPHIC_DATA]"
click at [123, 132] on input "text" at bounding box center [177, 129] width 171 height 13
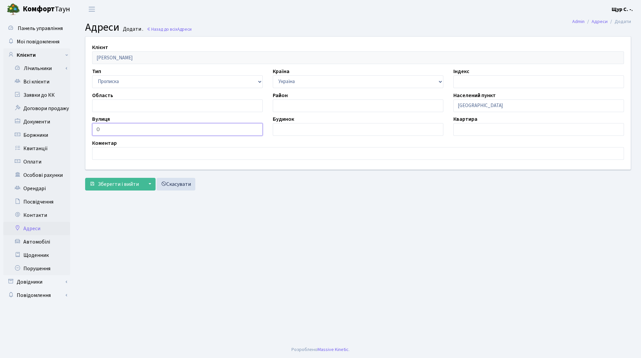
type input "[PERSON_NAME]"
click at [311, 134] on input "text" at bounding box center [358, 129] width 171 height 13
type input "4"
click at [485, 130] on input "text" at bounding box center [538, 129] width 171 height 13
type input "93"
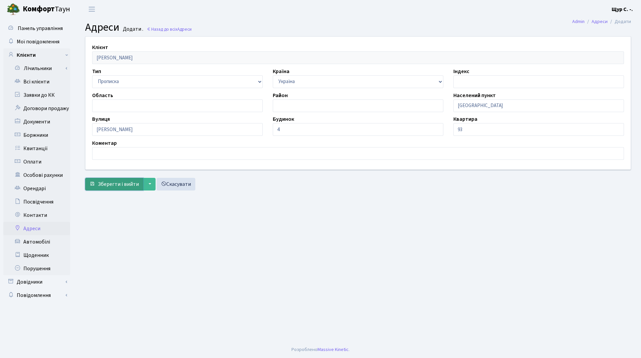
click at [126, 185] on span "Зберегти і вийти" at bounding box center [118, 184] width 41 height 7
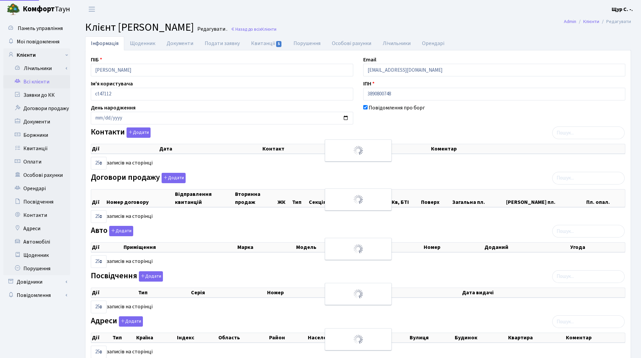
select select "25"
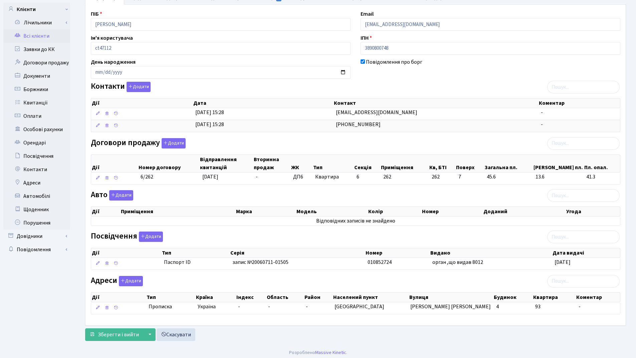
scroll to position [49, 0]
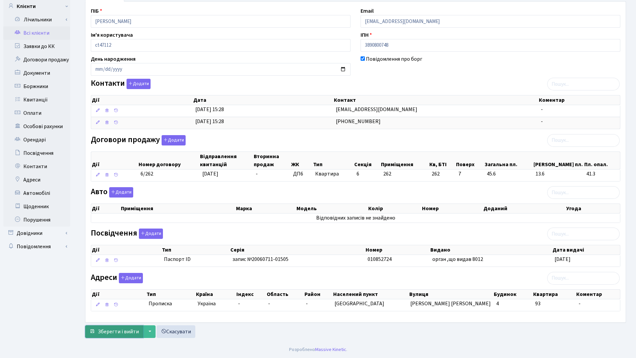
click at [119, 334] on span "Зберегти і вийти" at bounding box center [118, 331] width 41 height 7
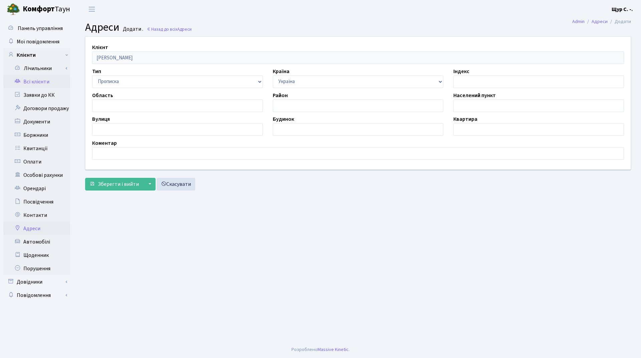
click at [42, 82] on link "Всі клієнти" at bounding box center [36, 81] width 67 height 13
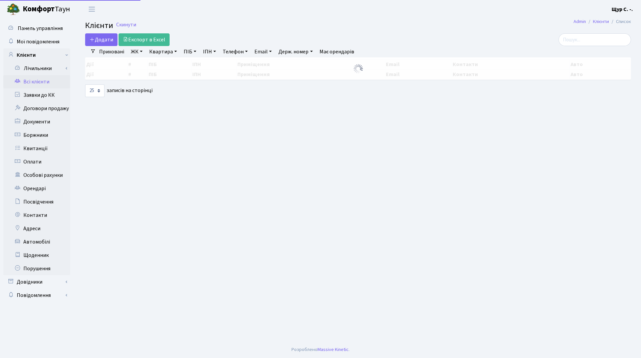
select select "25"
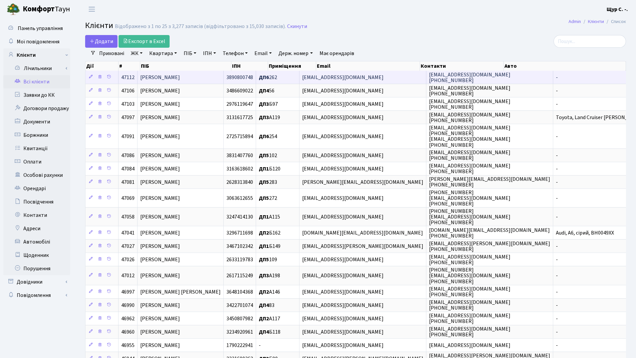
click at [177, 77] on span "[PERSON_NAME]" at bounding box center [160, 77] width 40 height 7
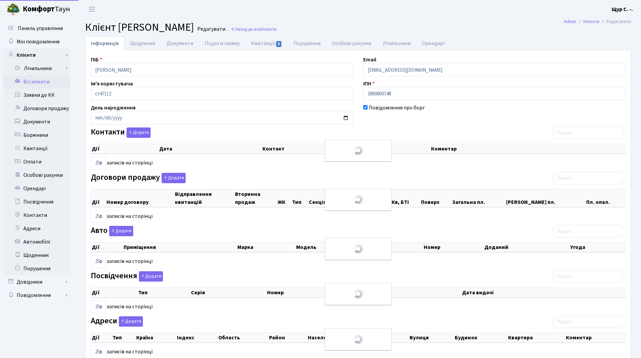
select select "25"
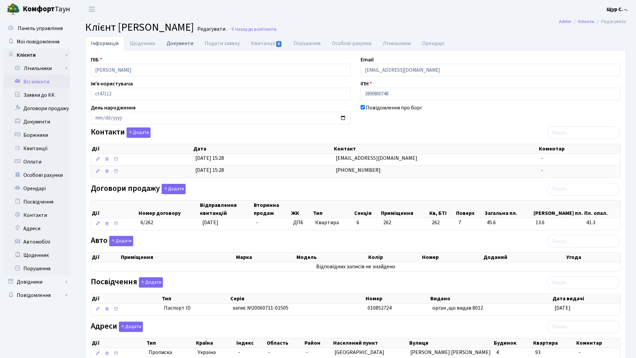
click at [186, 44] on link "Документи" at bounding box center [180, 43] width 38 height 14
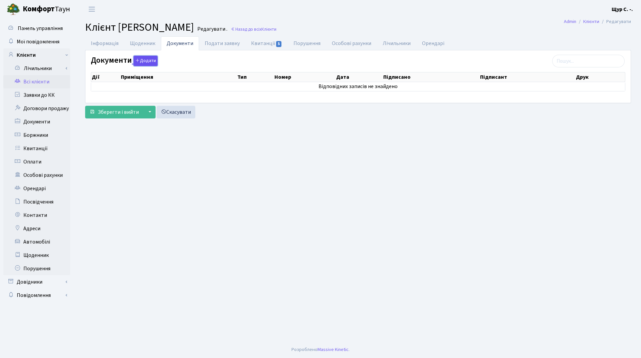
click at [146, 63] on button "Додати" at bounding box center [146, 61] width 24 height 10
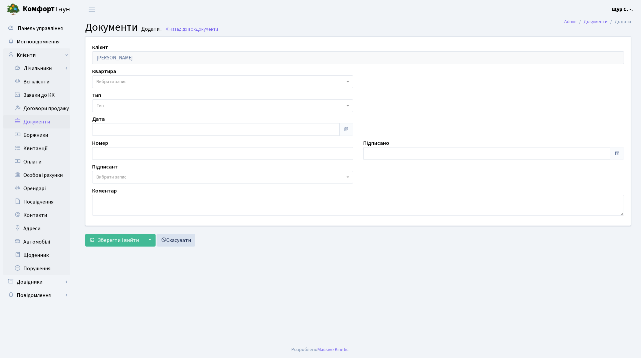
click at [344, 84] on span "Вибрати запис" at bounding box center [220, 81] width 248 height 7
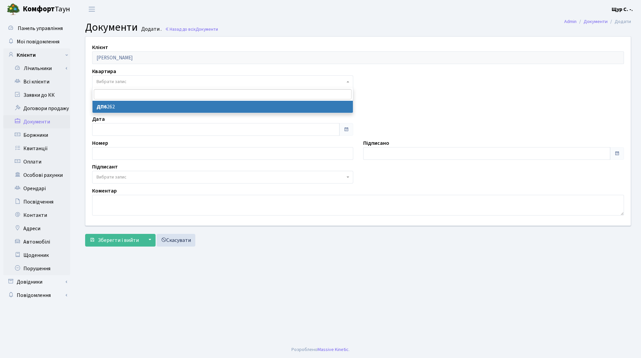
select select "178770"
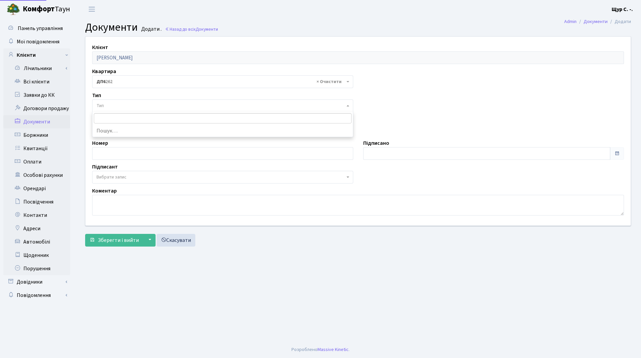
click at [349, 107] on span at bounding box center [348, 105] width 1 height 13
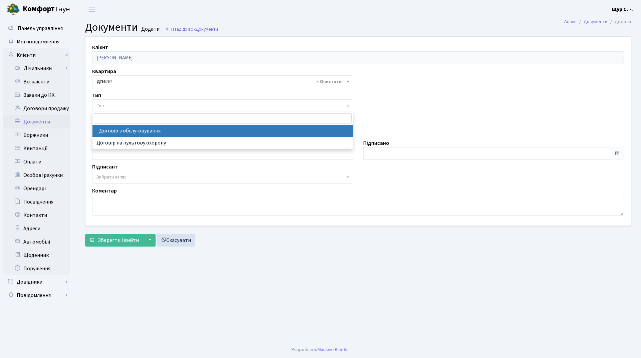
select select "289"
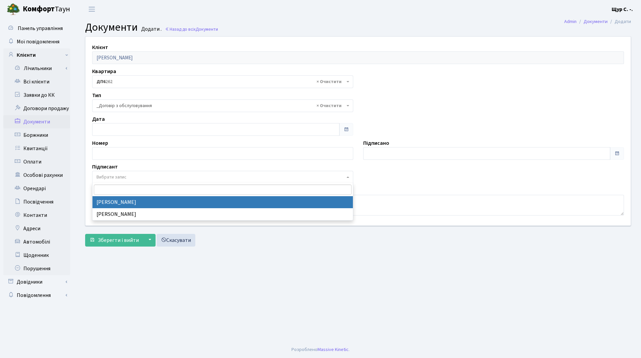
click at [349, 178] on span "Вибрати запис" at bounding box center [222, 177] width 261 height 13
select select "74"
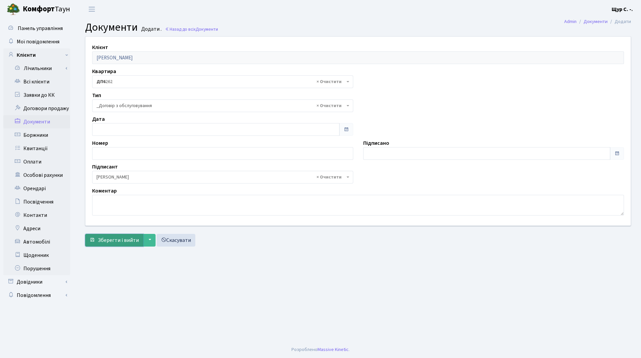
click at [127, 242] on span "Зберегти і вийти" at bounding box center [118, 240] width 41 height 7
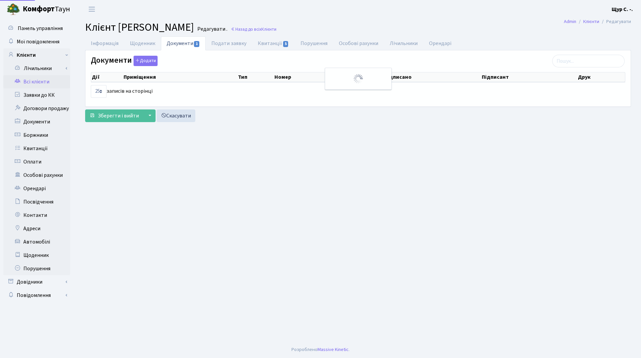
select select "25"
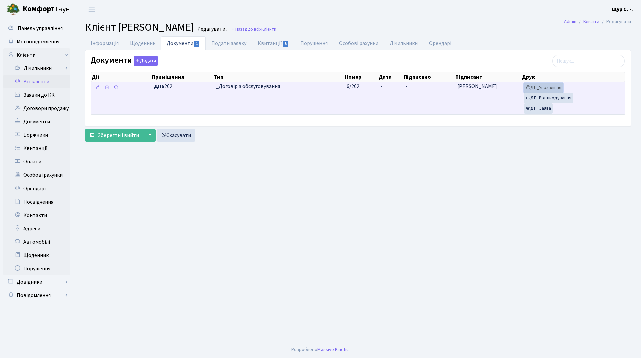
click at [543, 86] on link "ДП_Управління" at bounding box center [543, 88] width 39 height 10
click at [539, 100] on link "ДП_Відшкодування" at bounding box center [548, 98] width 49 height 10
click at [546, 109] on link "ДП_Заява" at bounding box center [538, 109] width 28 height 10
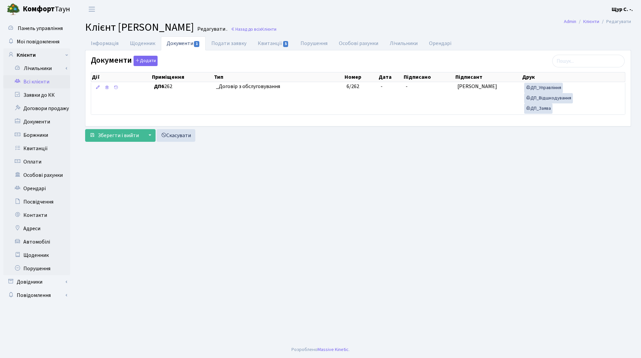
click at [43, 84] on link "Всі клієнти" at bounding box center [36, 81] width 67 height 13
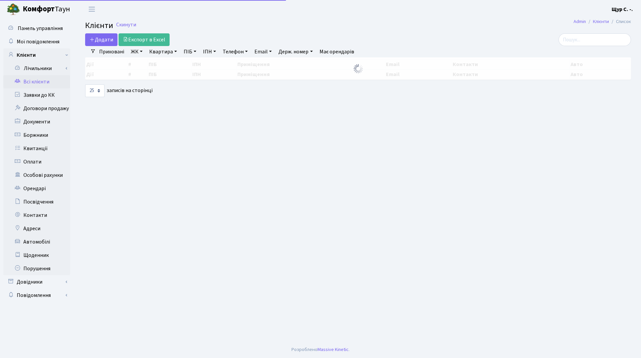
select select "25"
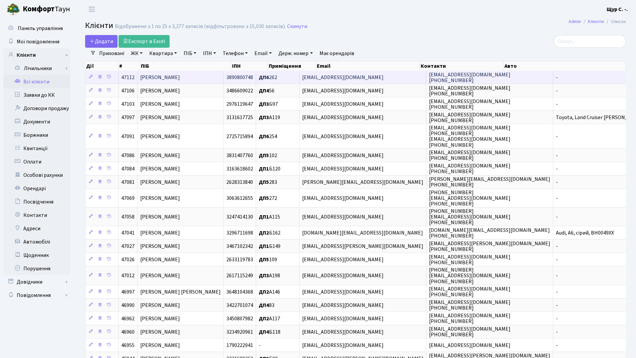
click at [357, 76] on span "[EMAIL_ADDRESS][DOMAIN_NAME]" at bounding box center [342, 77] width 81 height 7
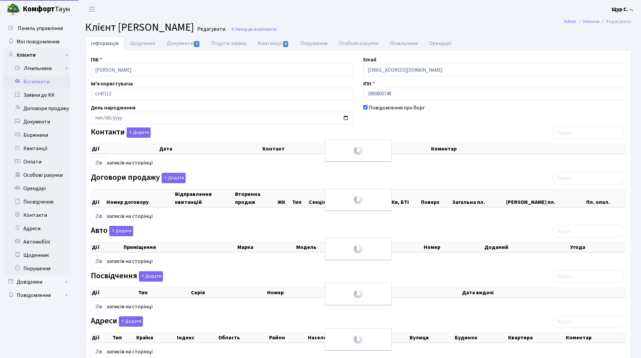
select select "25"
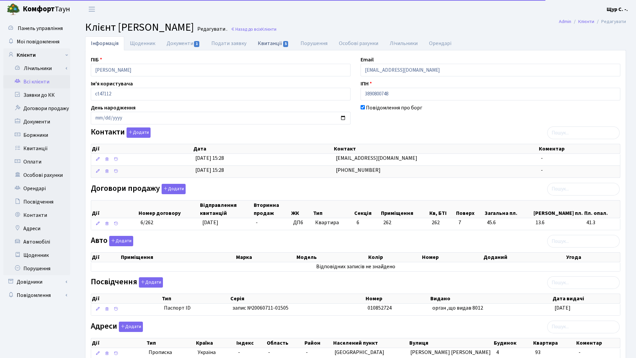
click at [274, 46] on link "Квитанції 5" at bounding box center [273, 43] width 42 height 14
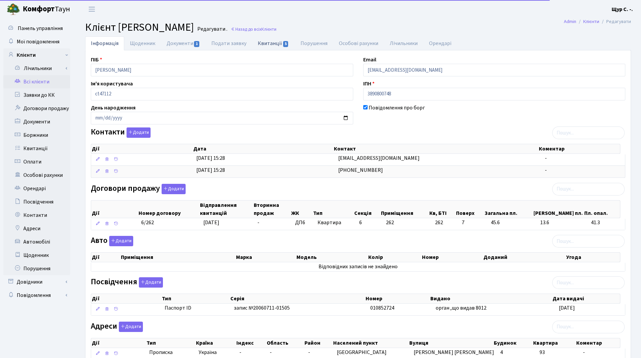
select select "25"
